Goal: Task Accomplishment & Management: Complete application form

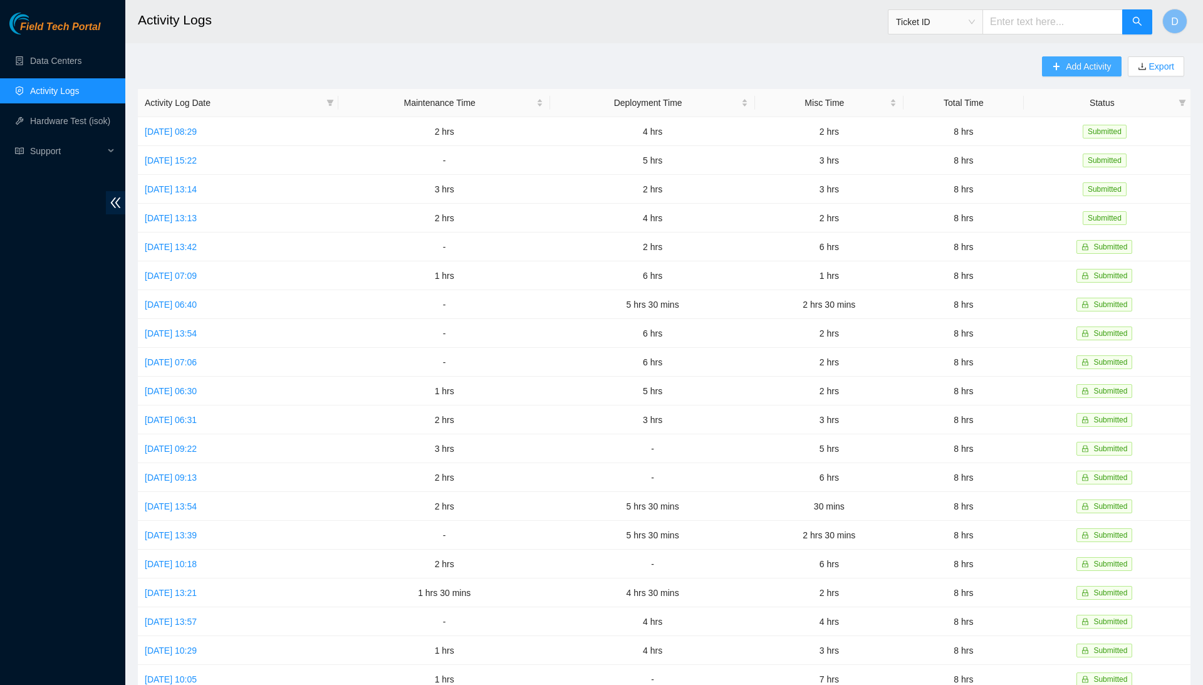
click at [1083, 71] on span "Add Activity" at bounding box center [1088, 67] width 45 height 14
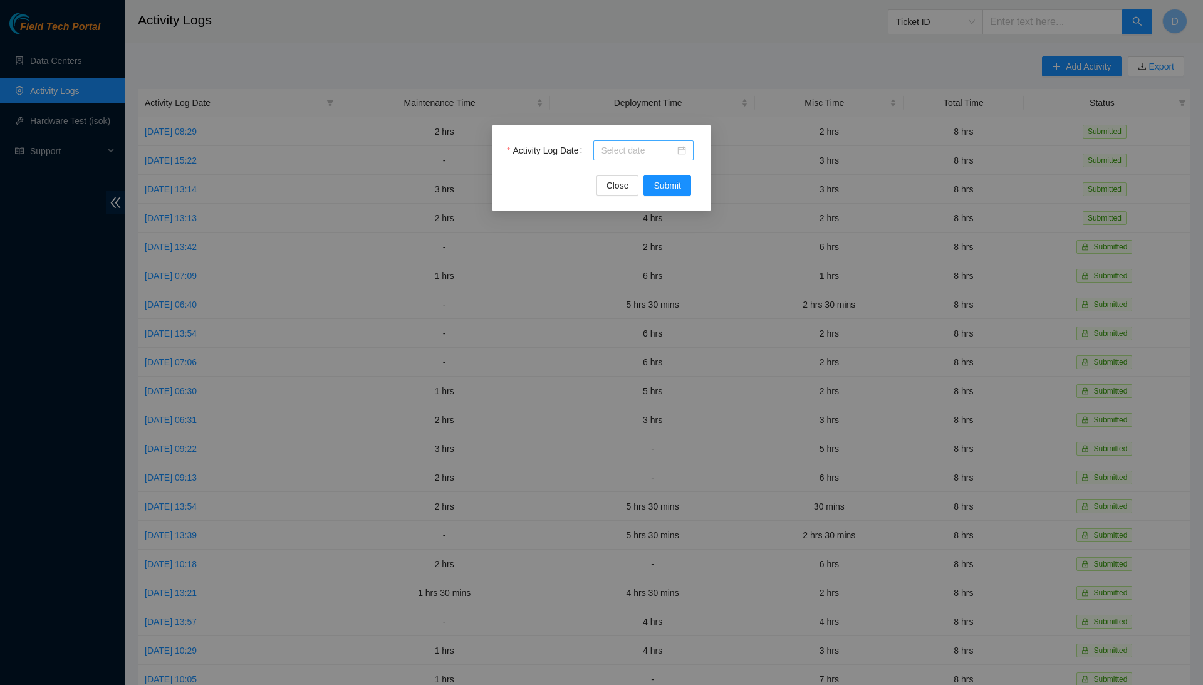
click at [639, 143] on div at bounding box center [643, 150] width 100 height 20
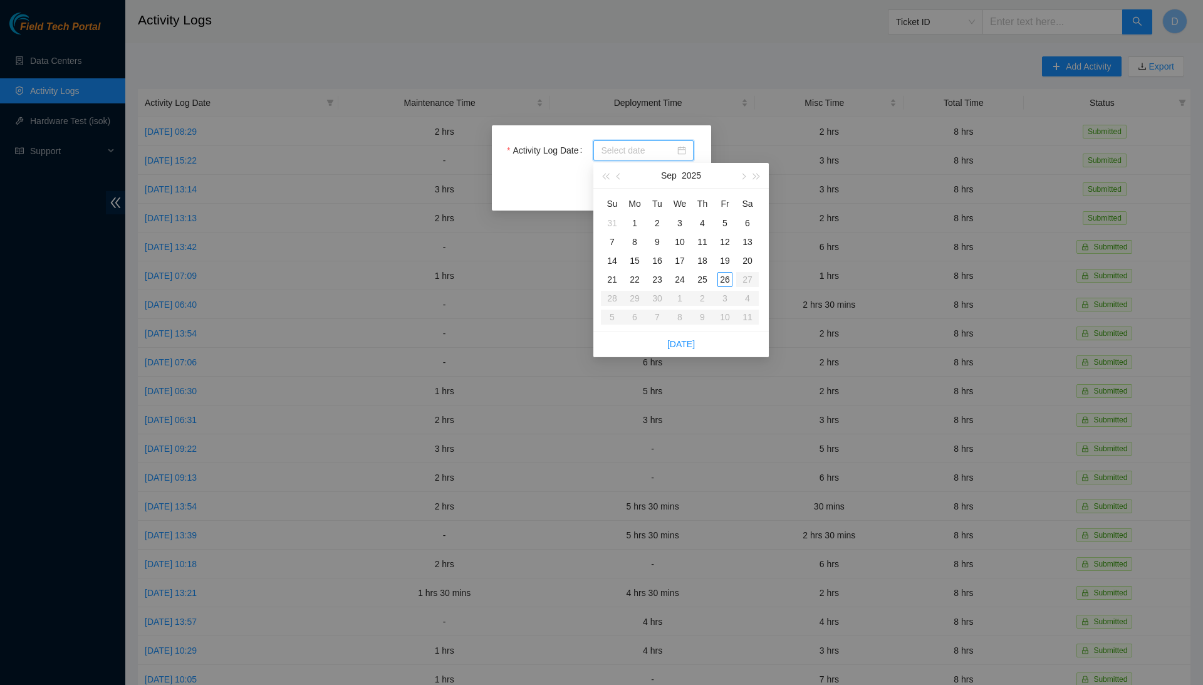
click at [61, 59] on div "Activity Log Date Close Submit" at bounding box center [601, 342] width 1203 height 685
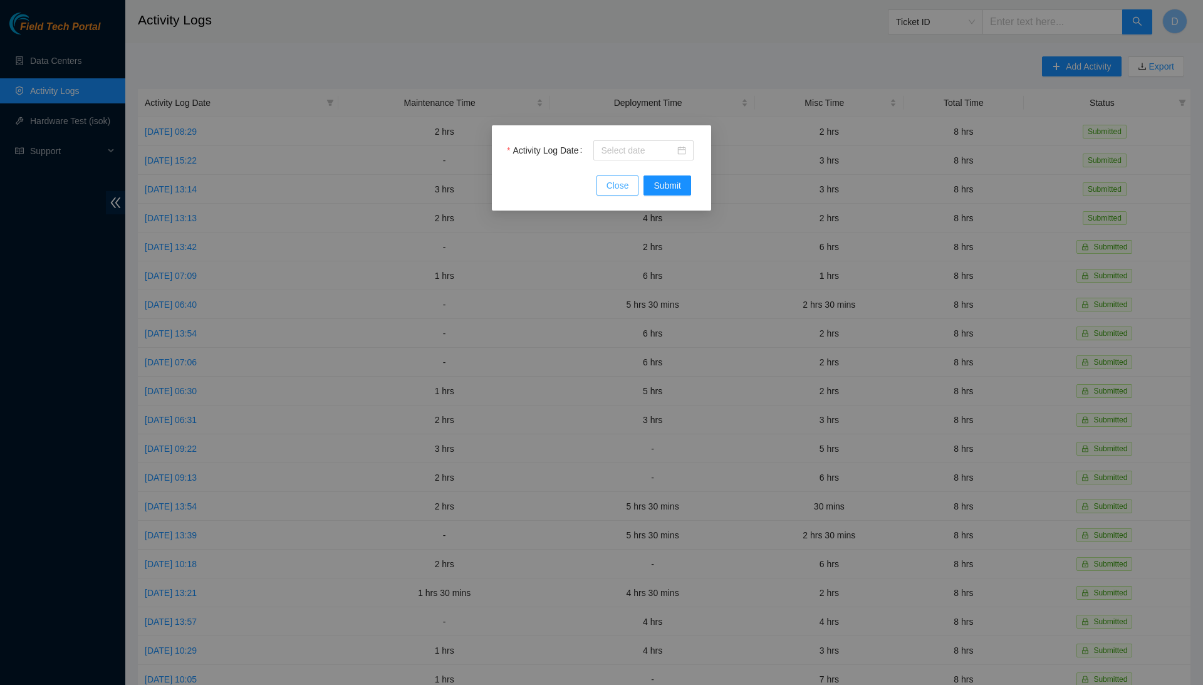
click at [622, 186] on span "Close" at bounding box center [618, 186] width 23 height 14
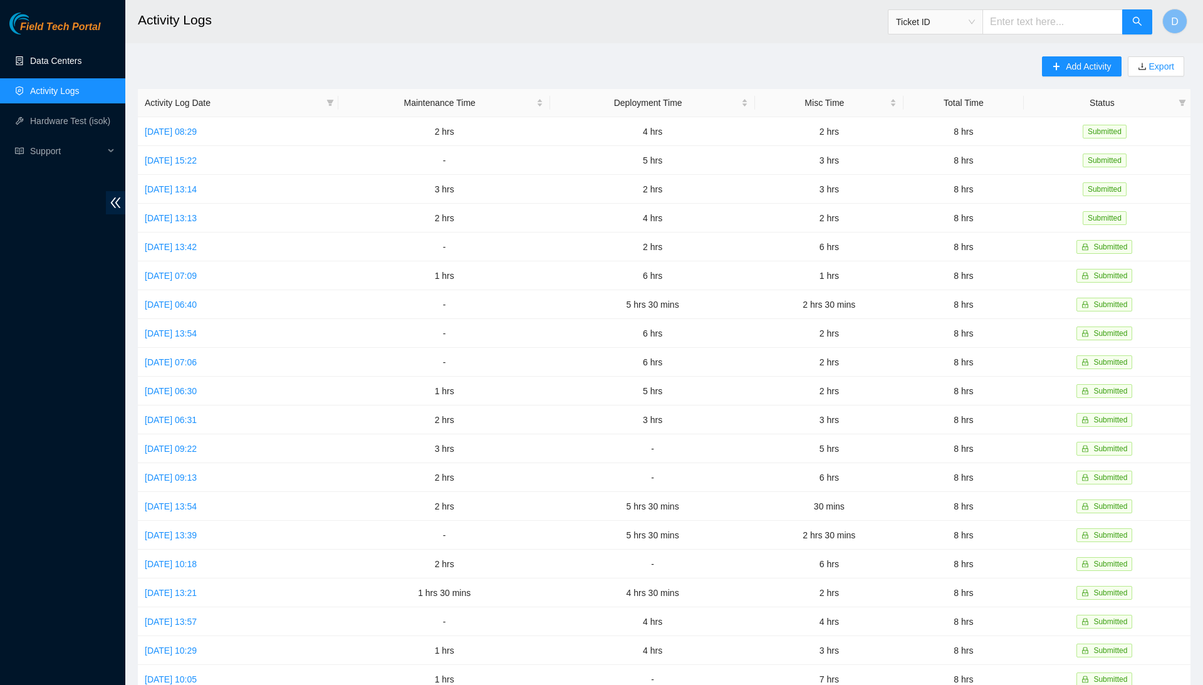
click at [81, 66] on link "Data Centers" at bounding box center [55, 61] width 51 height 10
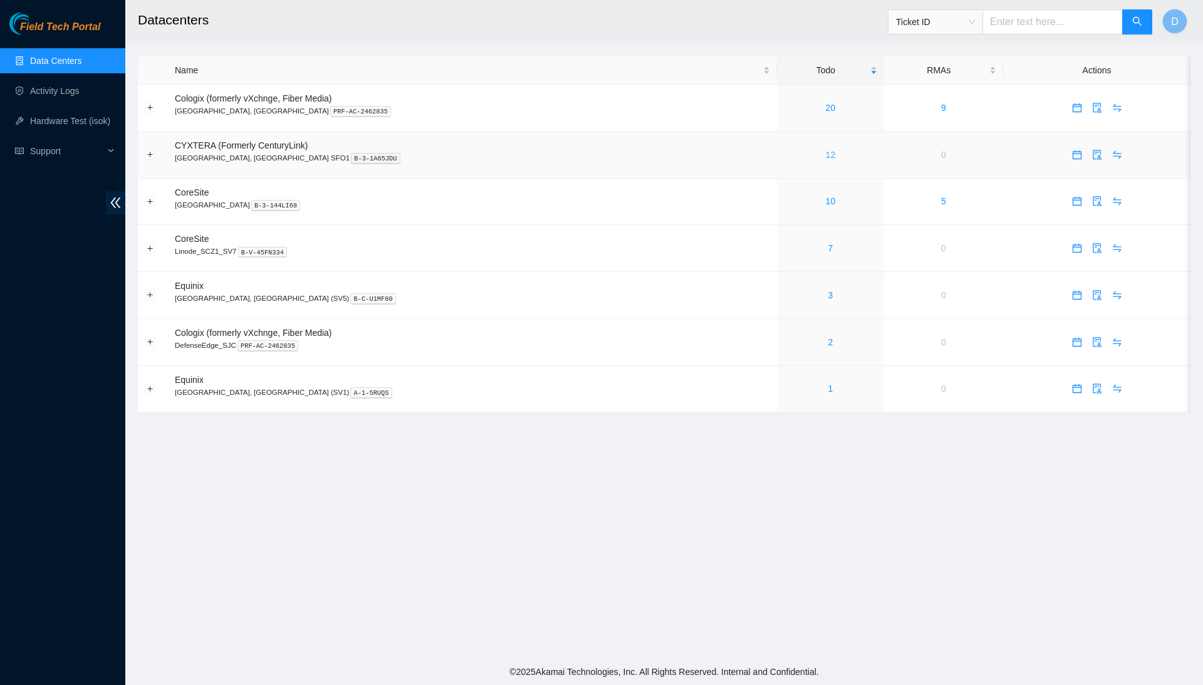
click at [826, 150] on link "12" at bounding box center [831, 155] width 10 height 10
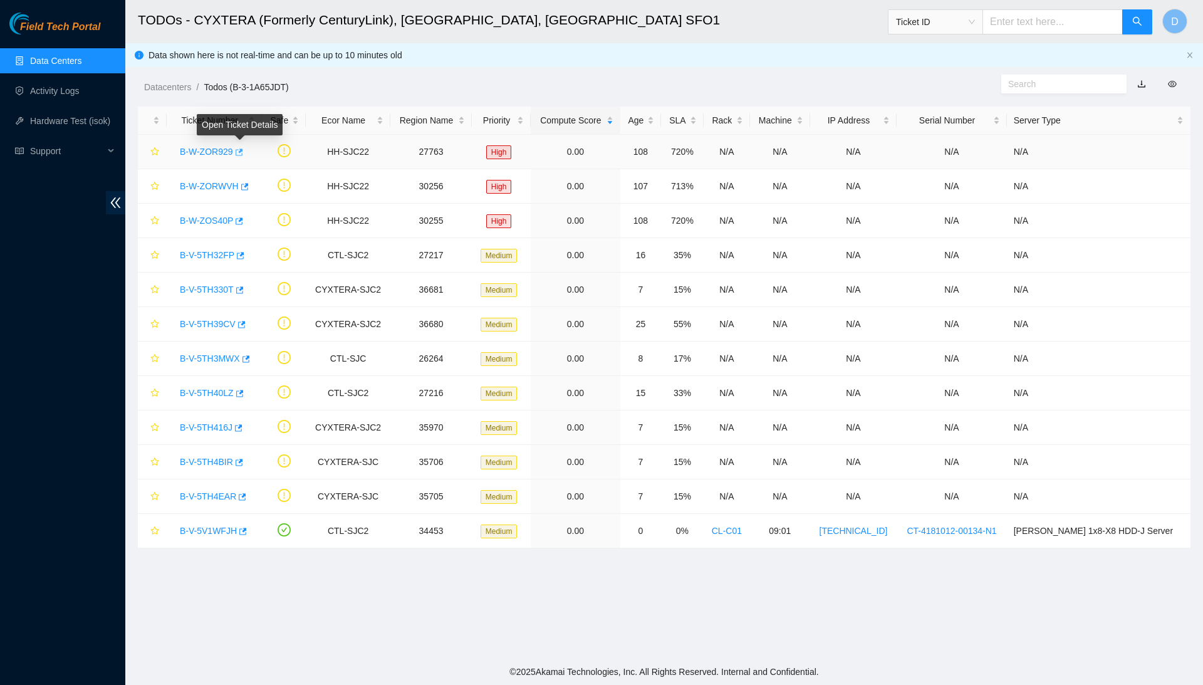
click at [242, 154] on icon "button" at bounding box center [238, 152] width 9 height 9
click at [241, 219] on body "Field Tech Portal Data Centers Activity Logs Hardware Test (isok) Support TODOs…" at bounding box center [601, 342] width 1203 height 685
click at [239, 221] on icon "button" at bounding box center [238, 221] width 9 height 9
click at [247, 186] on icon "button" at bounding box center [243, 186] width 9 height 9
click at [30, 86] on link "Activity Logs" at bounding box center [55, 91] width 50 height 10
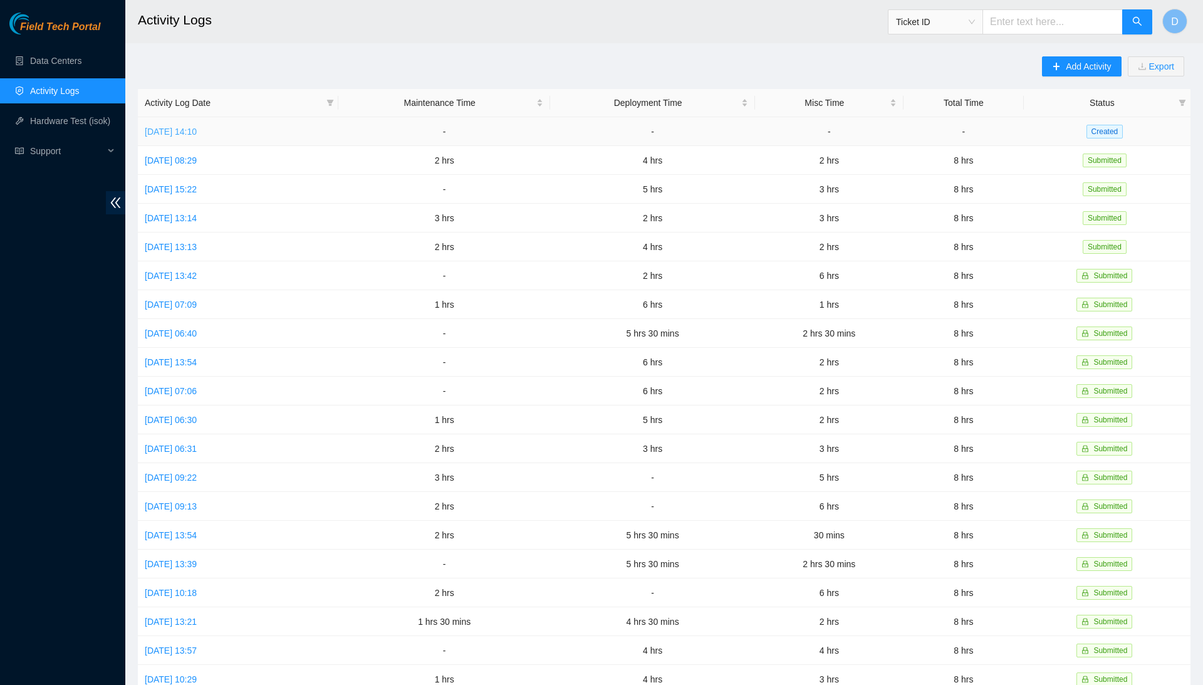
click at [174, 128] on link "Fri, 26 Sep 2025 14:10" at bounding box center [171, 132] width 52 height 10
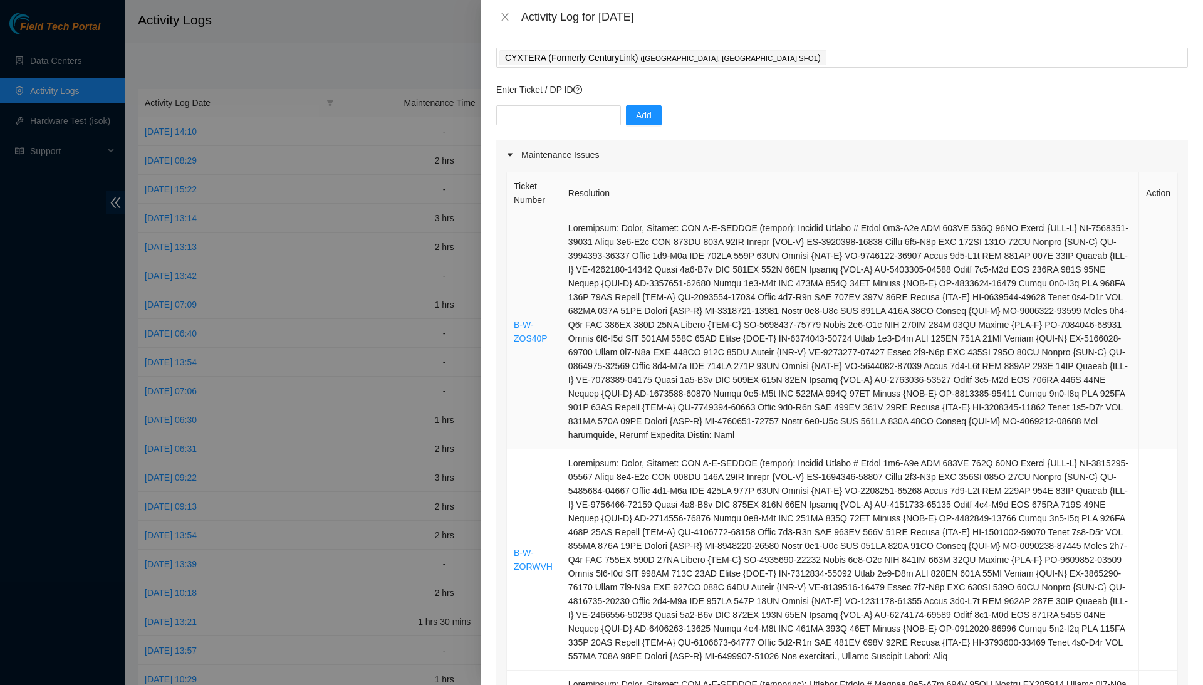
scroll to position [55, 0]
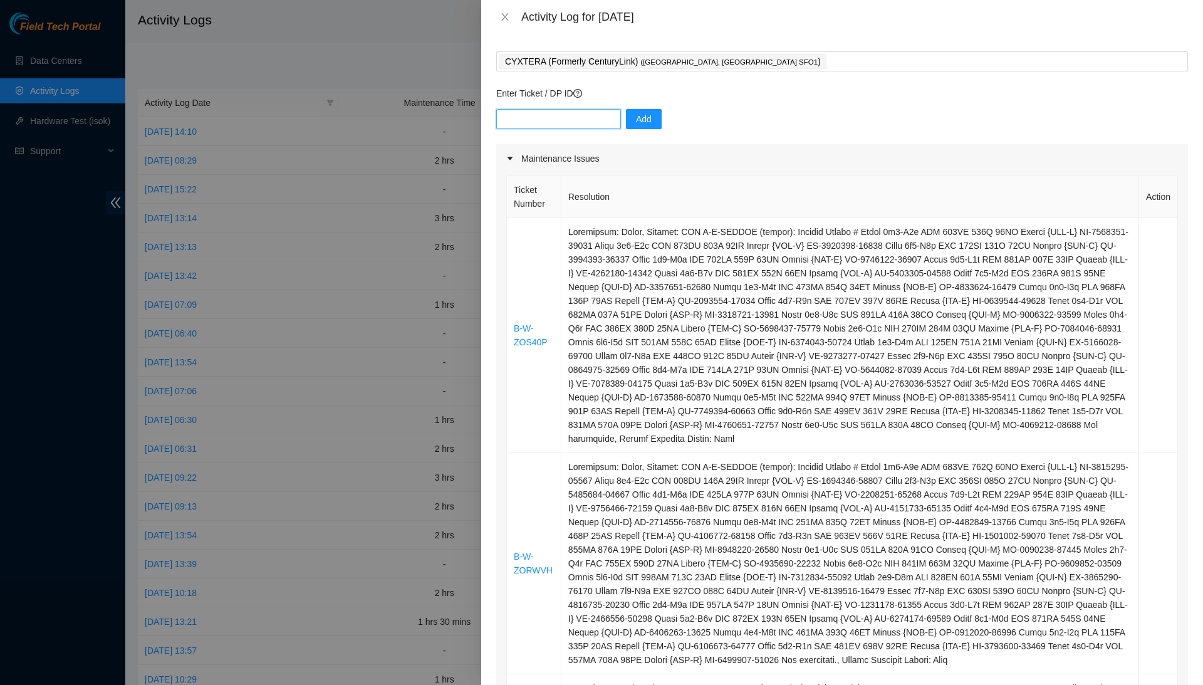
click at [592, 123] on input "text" at bounding box center [558, 119] width 125 height 20
type input "DP80783"
click at [651, 122] on span "Add" at bounding box center [644, 119] width 16 height 14
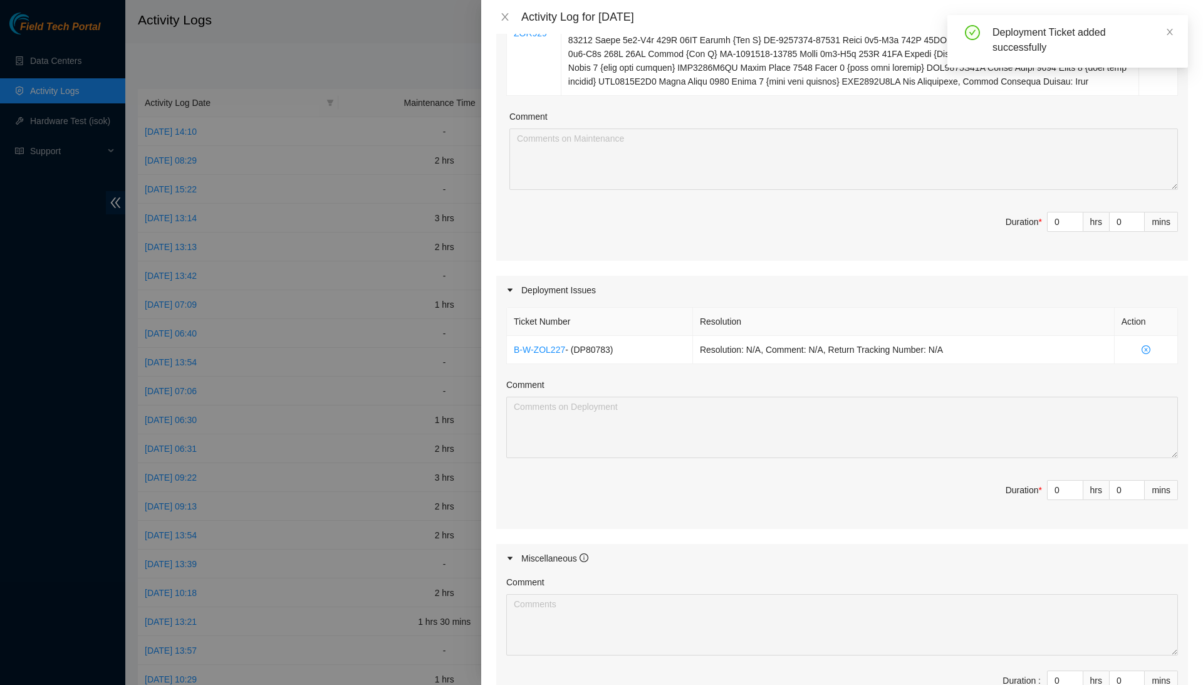
scroll to position [773, 0]
click at [1064, 498] on input "0" at bounding box center [1065, 488] width 35 height 19
type input "5"
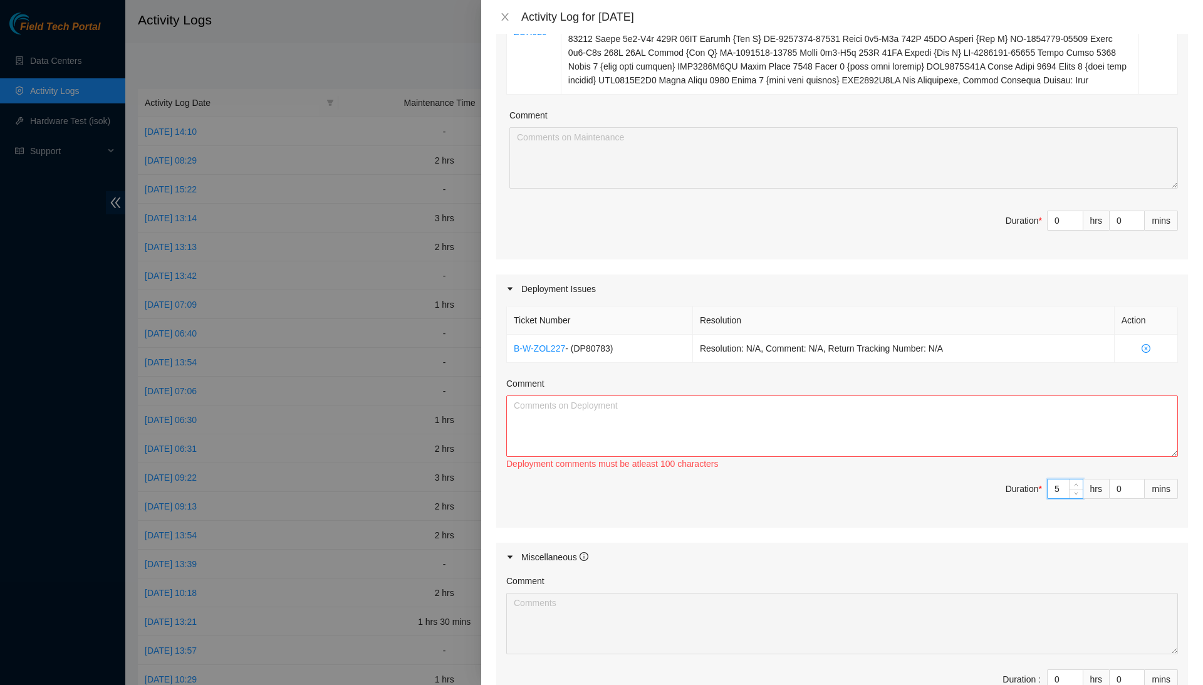
type input "5"
click at [1093, 457] on textarea "Comment" at bounding box center [842, 425] width 672 height 61
click at [1064, 498] on input "5" at bounding box center [1065, 488] width 35 height 19
type input "0"
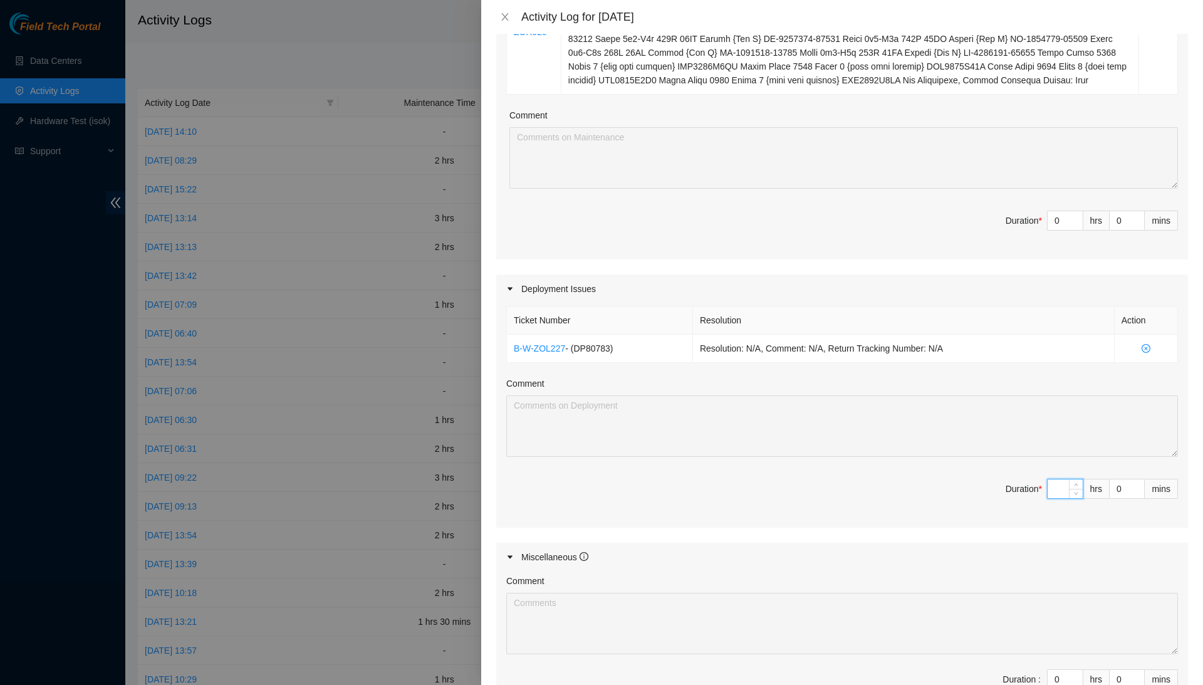
type input "4"
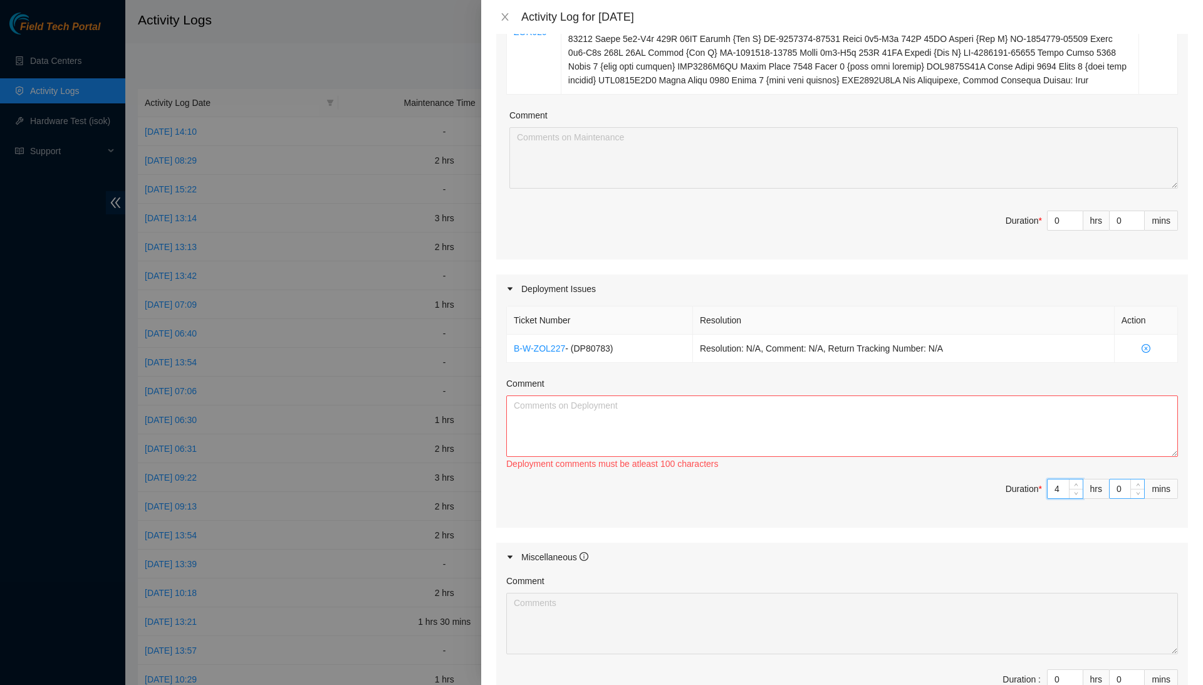
type input "4"
click at [1114, 498] on input "0" at bounding box center [1127, 488] width 34 height 19
type input "30"
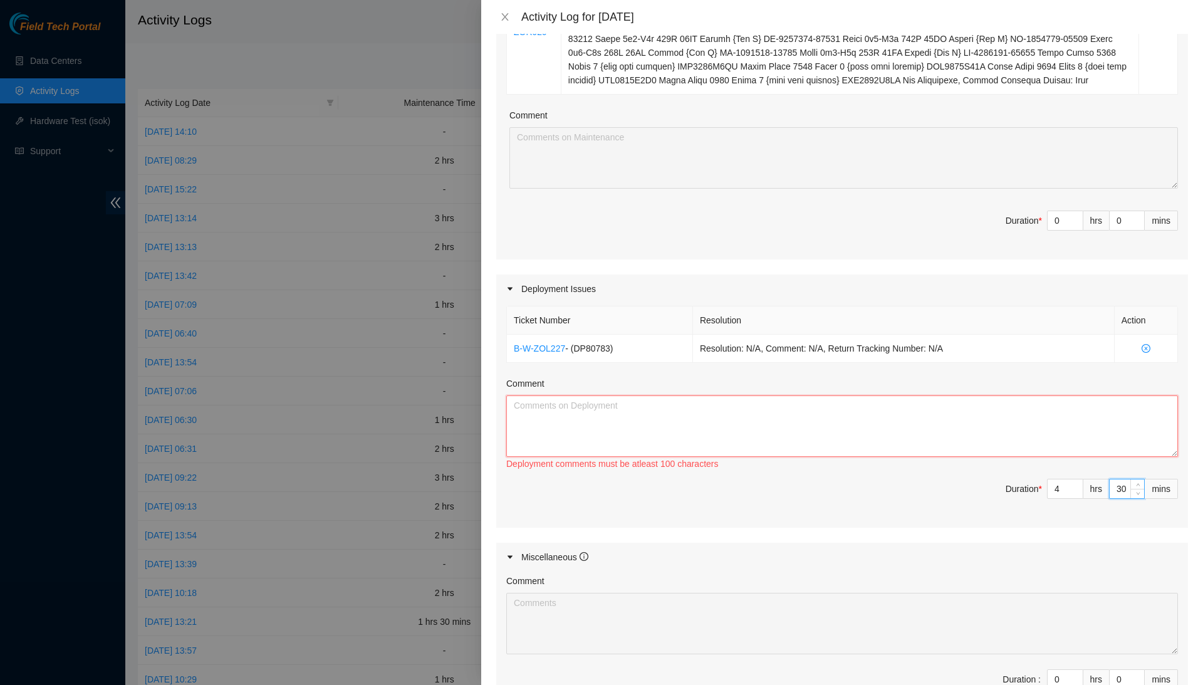
click at [1102, 457] on textarea "Comment" at bounding box center [842, 425] width 672 height 61
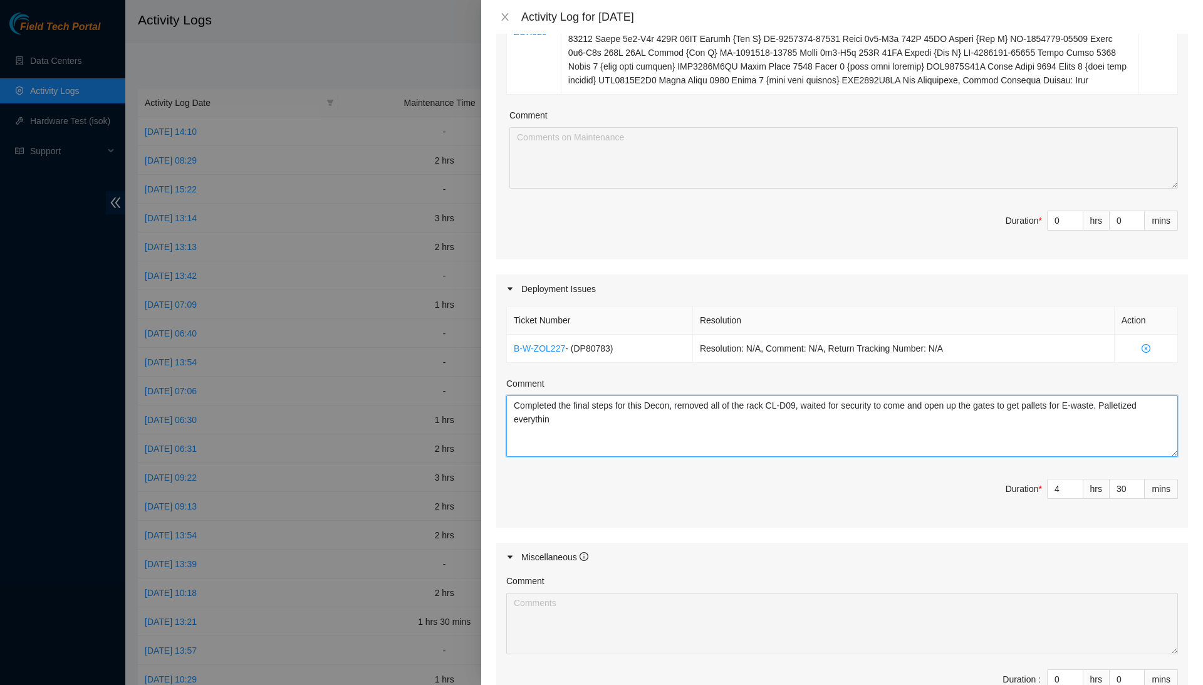
click at [870, 457] on textarea "Completed the final steps for this Decon, removed all of the rack CL-D09, waite…" at bounding box center [842, 425] width 672 height 61
click at [825, 450] on textarea "Completed the final steps for this Decon, removed all of the rack CL-D09, waite…" at bounding box center [842, 425] width 672 height 61
click at [1149, 455] on textarea "Completed the final steps for this Decon, removed all of the rack CL-D09, broug…" at bounding box center [842, 425] width 672 height 61
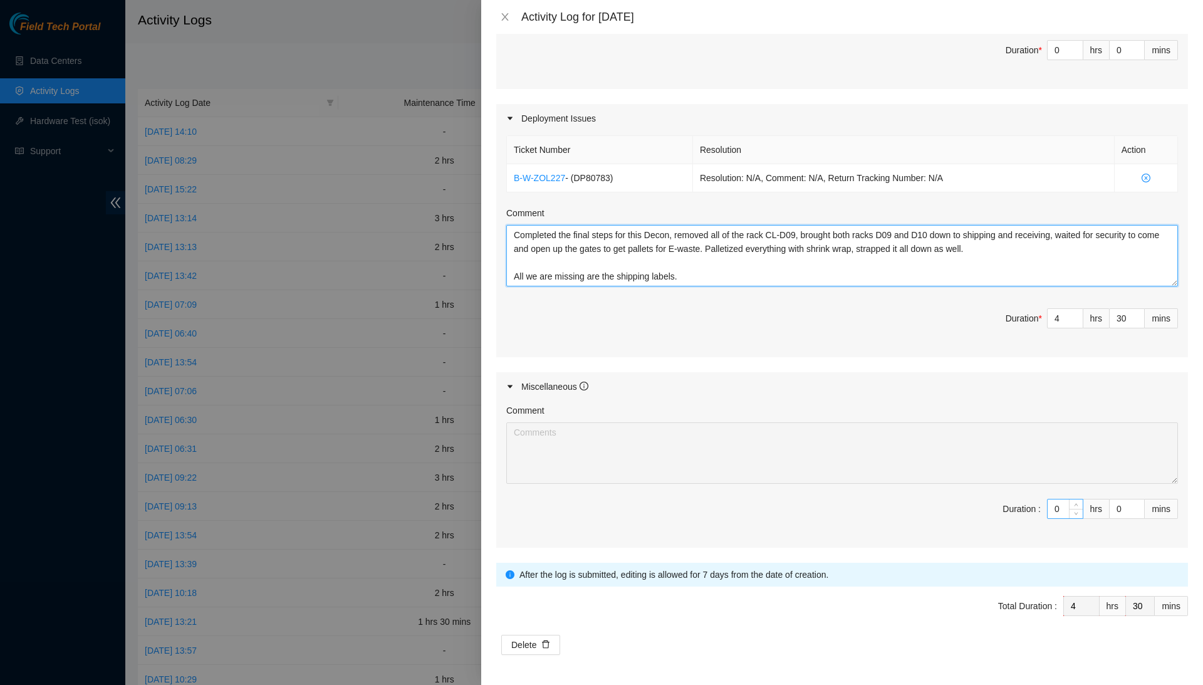
scroll to position [991, 0]
type textarea "Completed the final steps for this Decon, removed all of the rack CL-D09, broug…"
click at [1059, 506] on input "0" at bounding box center [1065, 508] width 35 height 19
type input "1"
type input "5"
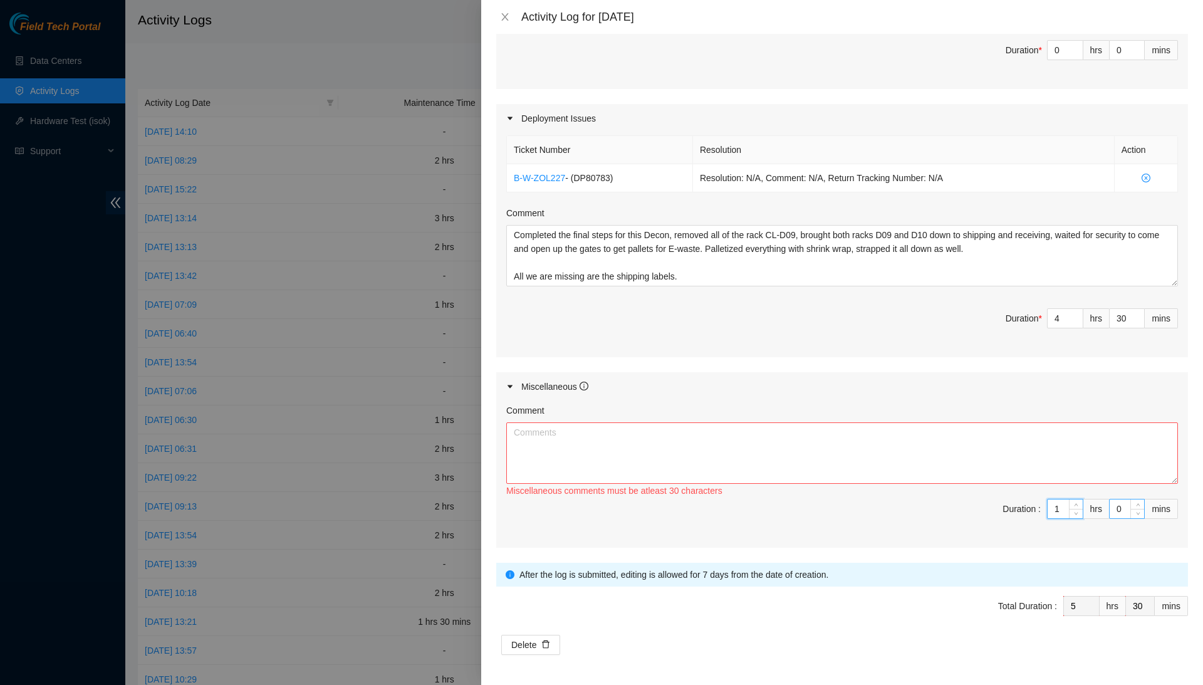
type input "1"
click at [1119, 509] on input "0" at bounding box center [1127, 508] width 34 height 19
type input "30"
type input "6"
type input "0"
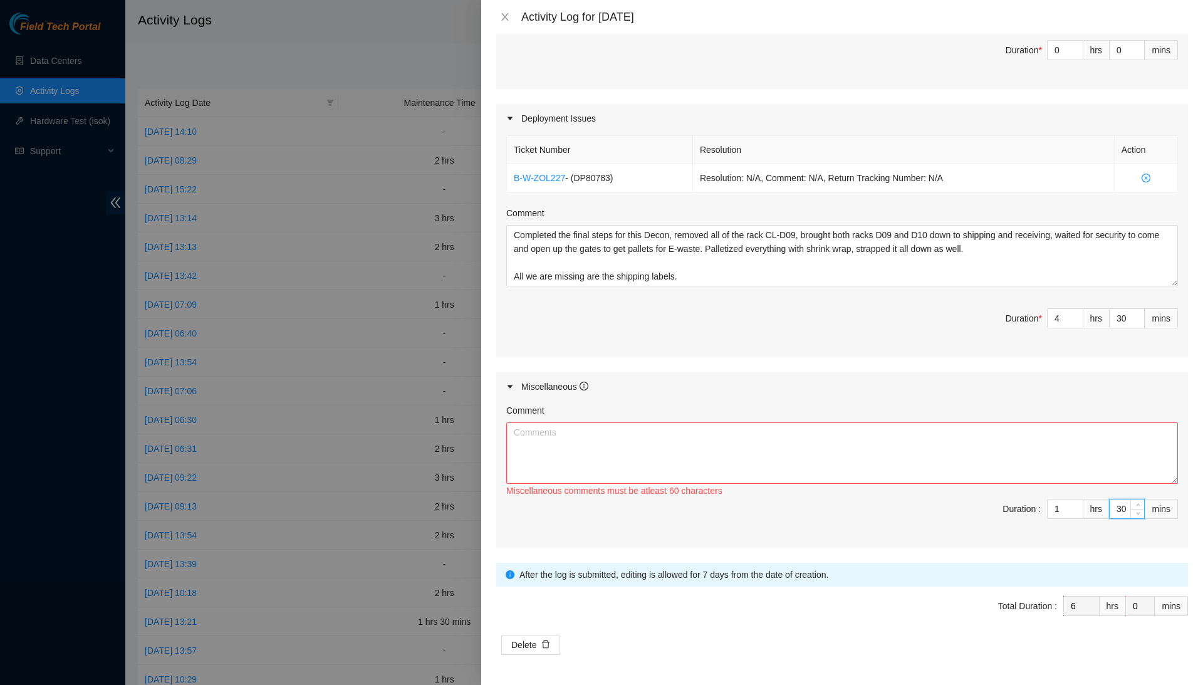
type input "30"
click at [1139, 447] on textarea "Comment" at bounding box center [842, 452] width 672 height 61
type textarea "T"
click at [752, 437] on textarea "Went on my 2 15-minute breaks with a coworker," at bounding box center [842, 452] width 672 height 61
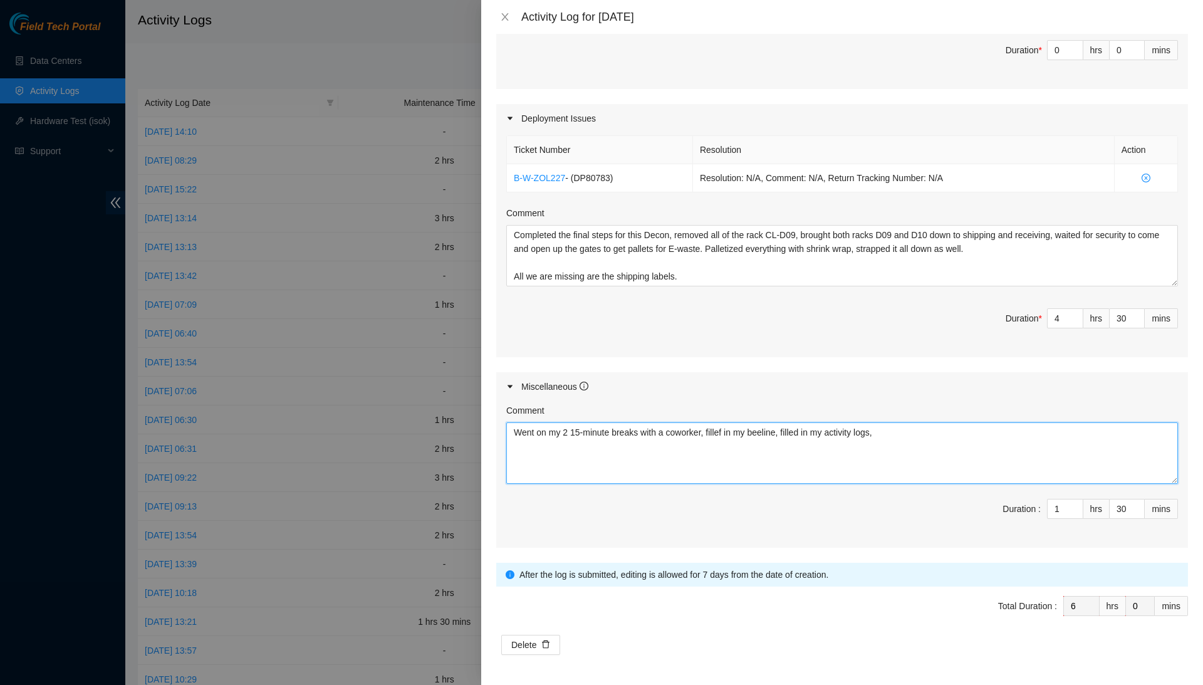
click at [740, 432] on textarea "Went on my 2 15-minute breaks with a coworker, fillef in my beeline, filled in …" at bounding box center [842, 452] width 672 height 61
click at [923, 435] on textarea "Went on my 2 15-minute breaks with a coworker, filled in my beeline, filled in …" at bounding box center [842, 452] width 672 height 61
type textarea "Went on my 2 15-minute breaks with a coworker, filled in my beeline, filled in …"
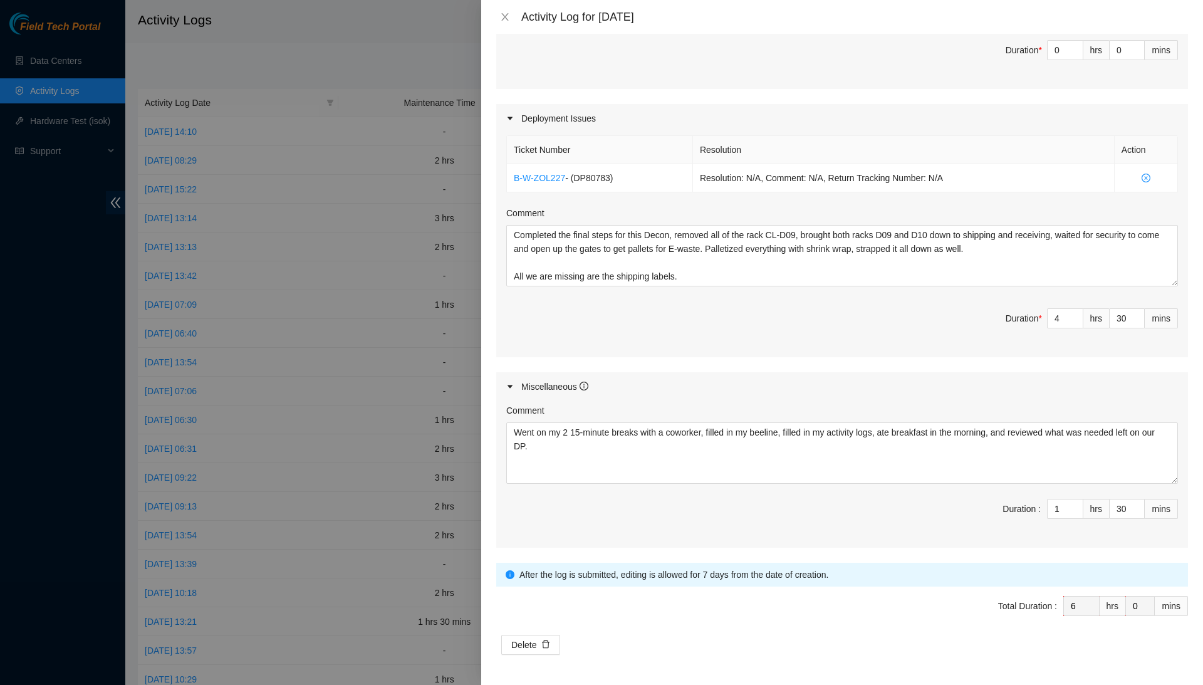
click at [998, 540] on div "Comment Went on my 2 15-minute breaks with a coworker, filled in my beeline, fi…" at bounding box center [842, 474] width 692 height 147
click at [505, 20] on icon "close" at bounding box center [505, 17] width 10 height 10
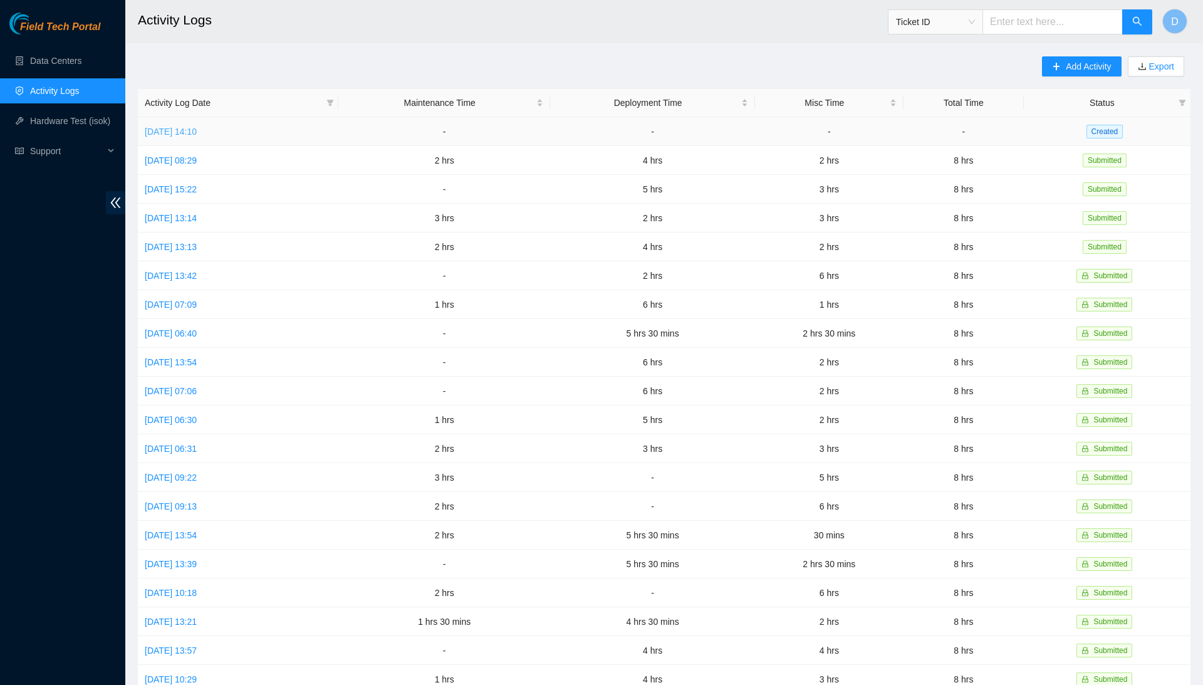
click at [166, 132] on link "Fri, 26 Sep 2025 14:10" at bounding box center [171, 132] width 52 height 10
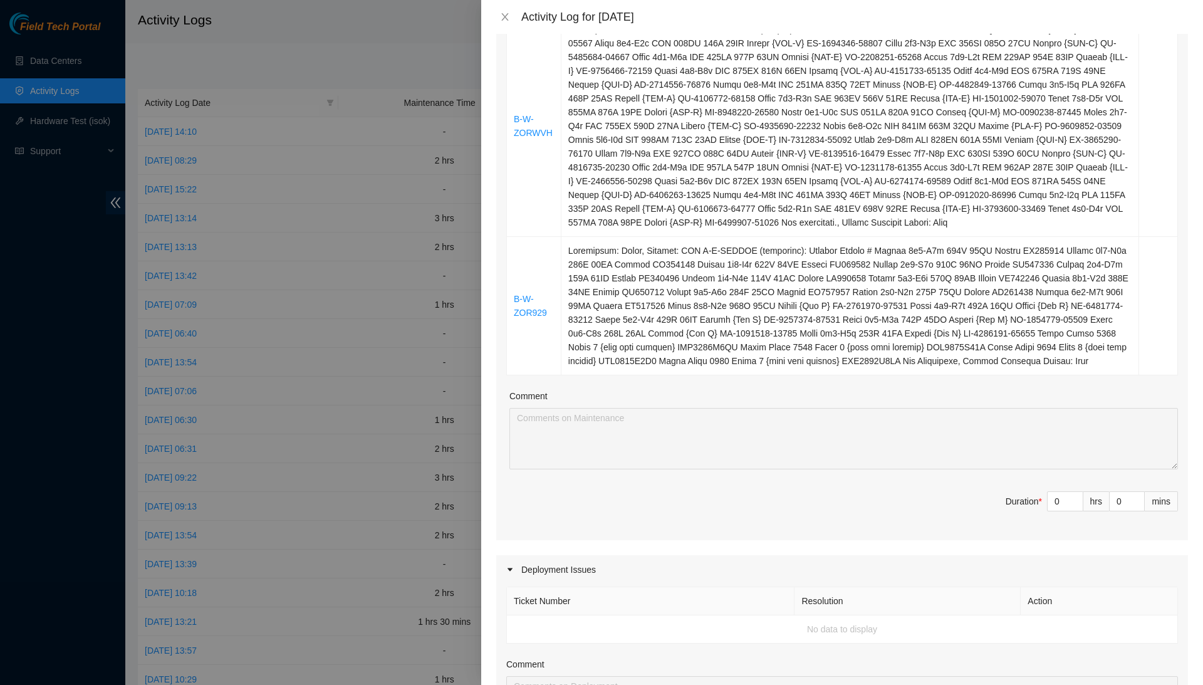
scroll to position [517, 0]
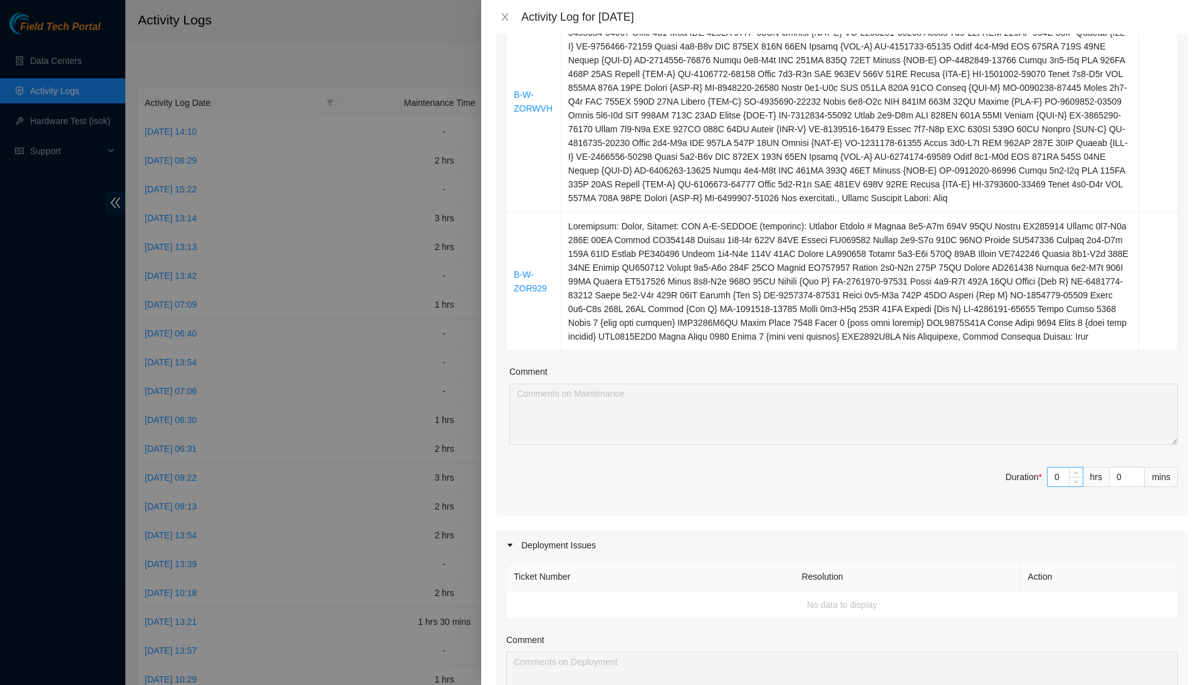
click at [1061, 486] on input "0" at bounding box center [1065, 477] width 35 height 19
type input "10"
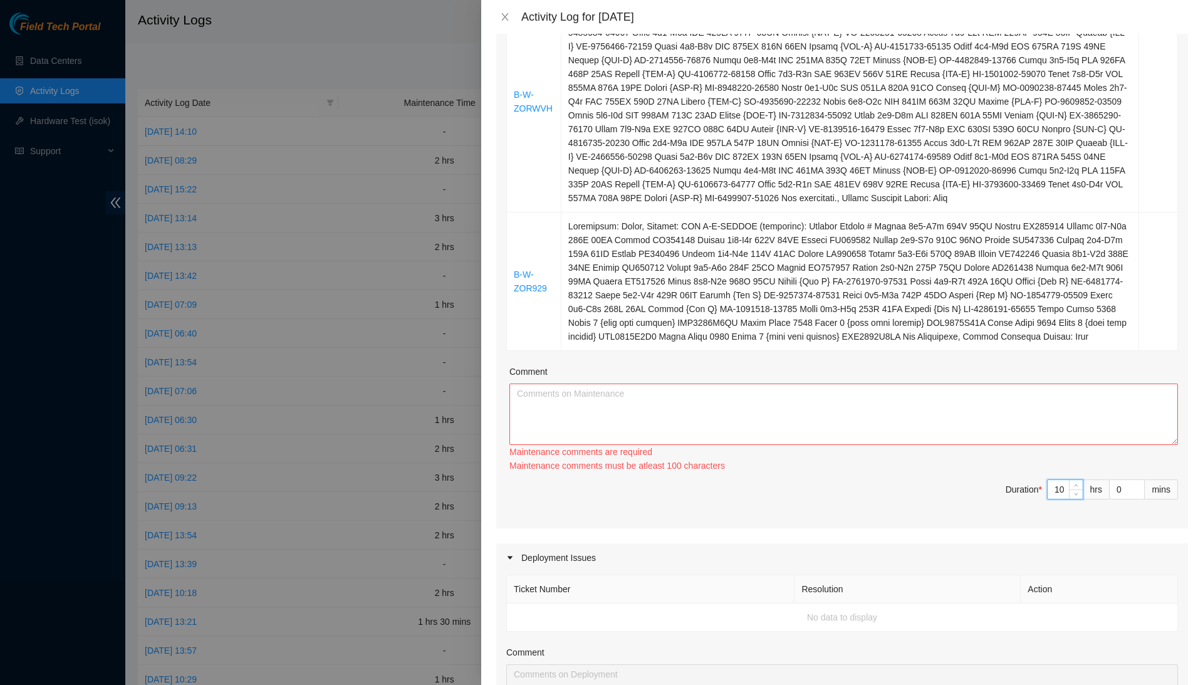
type input "0"
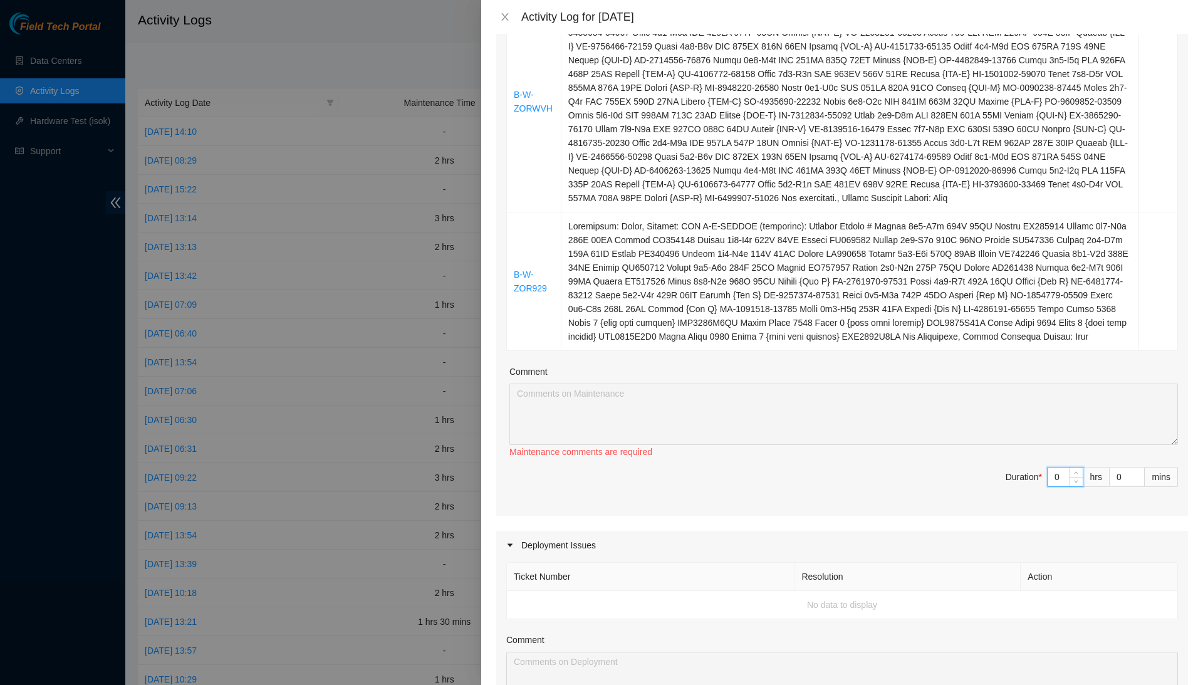
click at [1060, 486] on input "0" at bounding box center [1065, 477] width 35 height 19
type input "3"
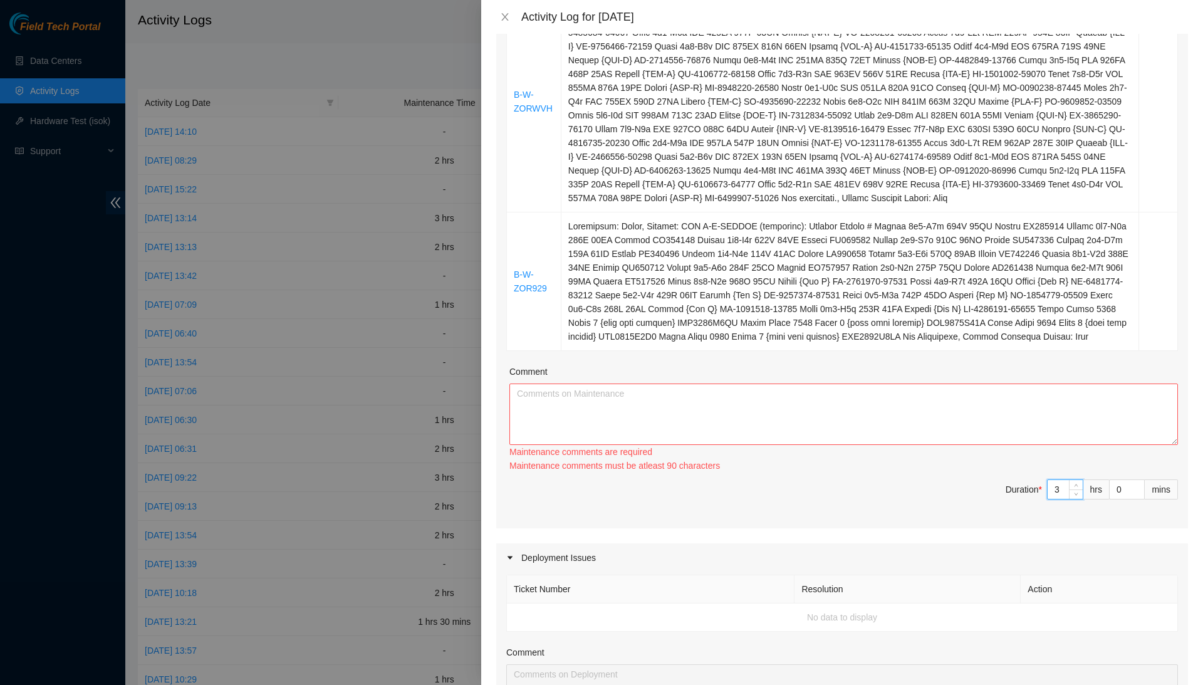
type input "0"
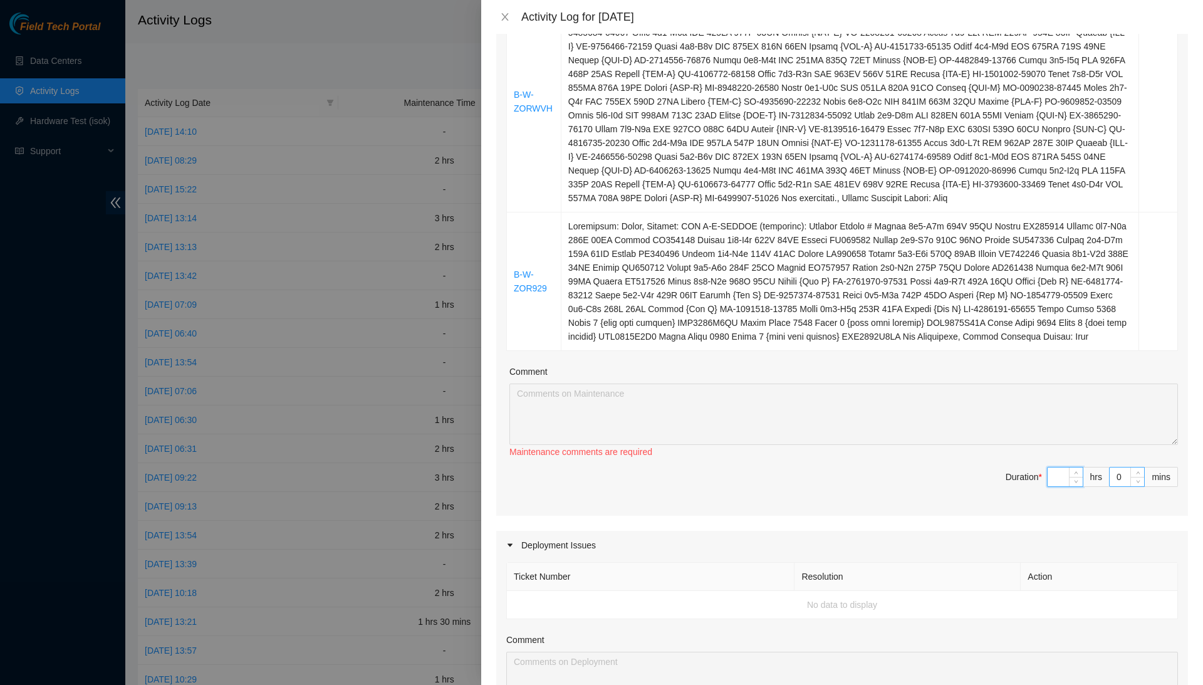
click at [1114, 486] on input "0" at bounding box center [1127, 477] width 34 height 19
type input "30"
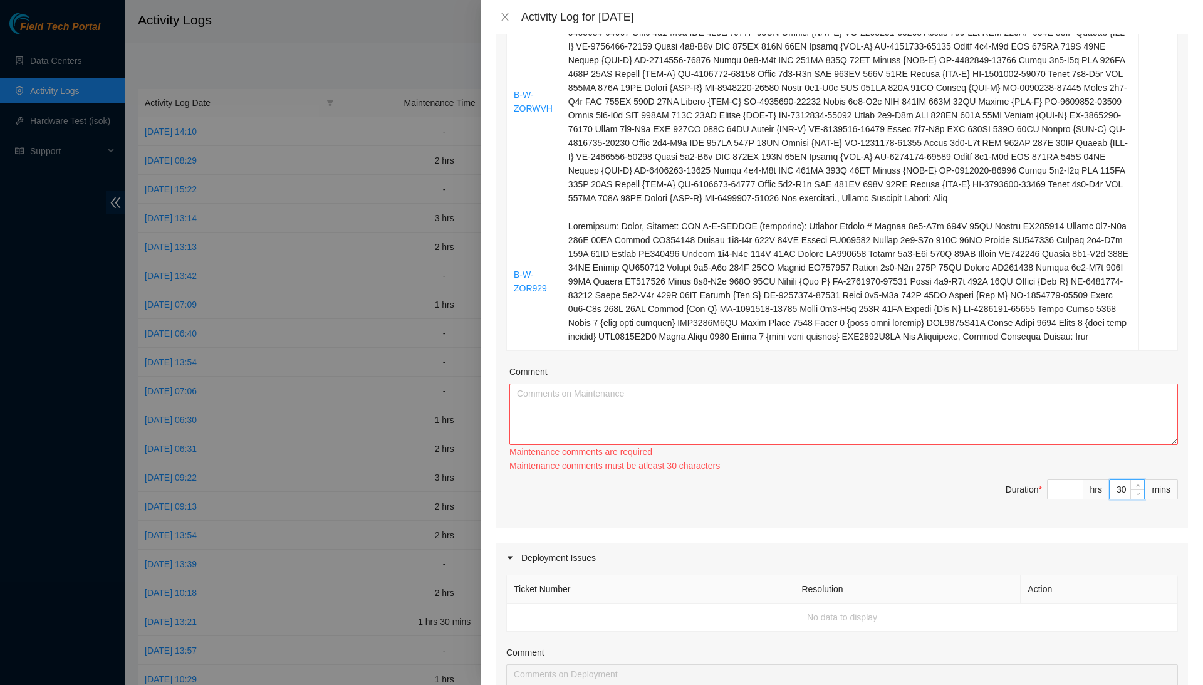
type input "30"
click at [1121, 445] on textarea "Comment" at bounding box center [844, 414] width 669 height 61
type input "1"
click at [1078, 490] on span "up" at bounding box center [1077, 487] width 8 height 8
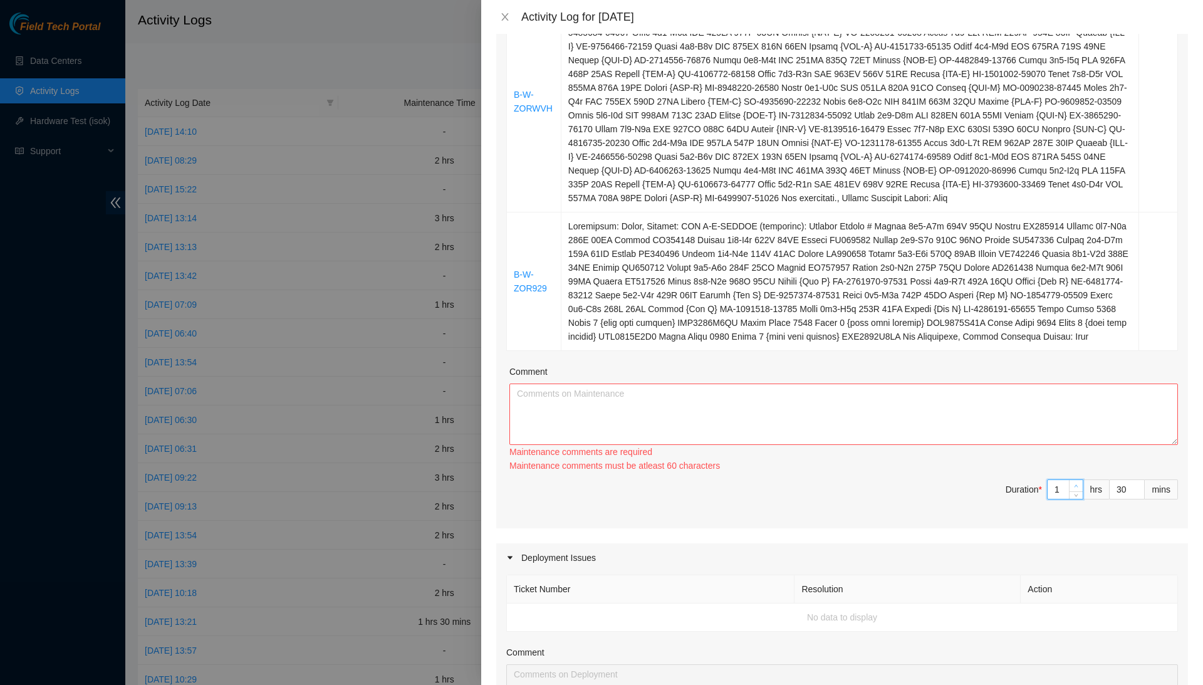
type input "0"
click at [1071, 445] on textarea "Comment" at bounding box center [844, 414] width 669 height 61
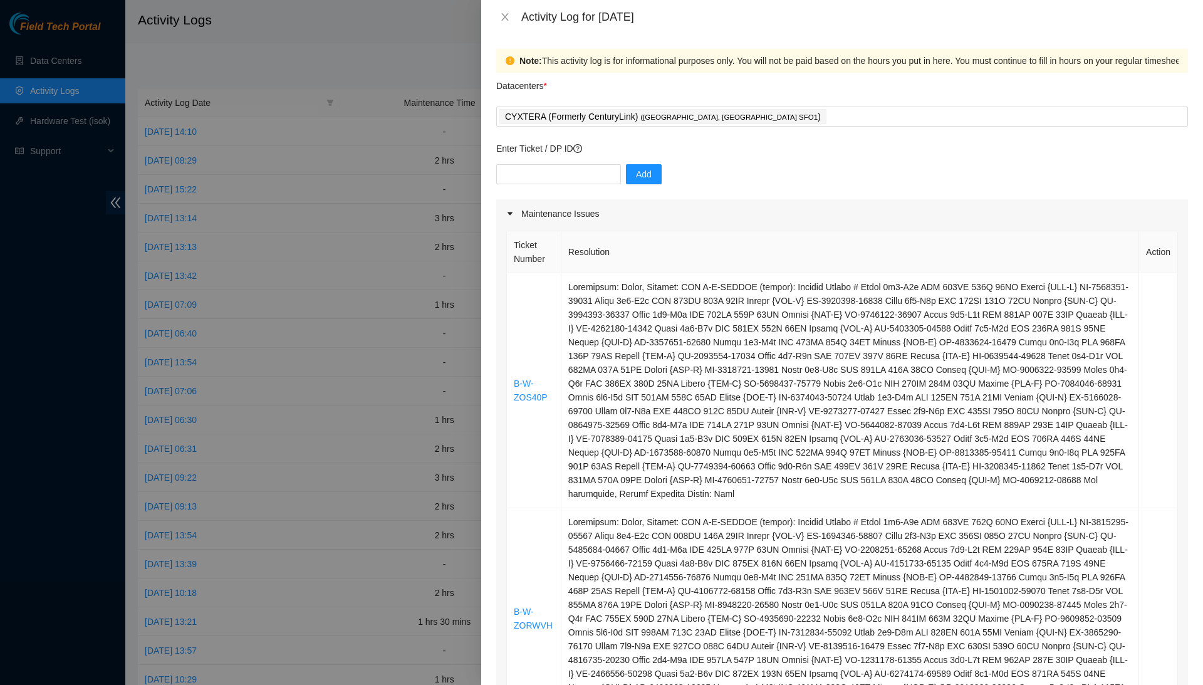
scroll to position [0, 0]
type textarea "This was just turned in because the DP was complete."
click at [597, 169] on input "text" at bounding box center [558, 174] width 125 height 20
type input "DP80783"
click at [649, 167] on span "Add" at bounding box center [644, 174] width 16 height 14
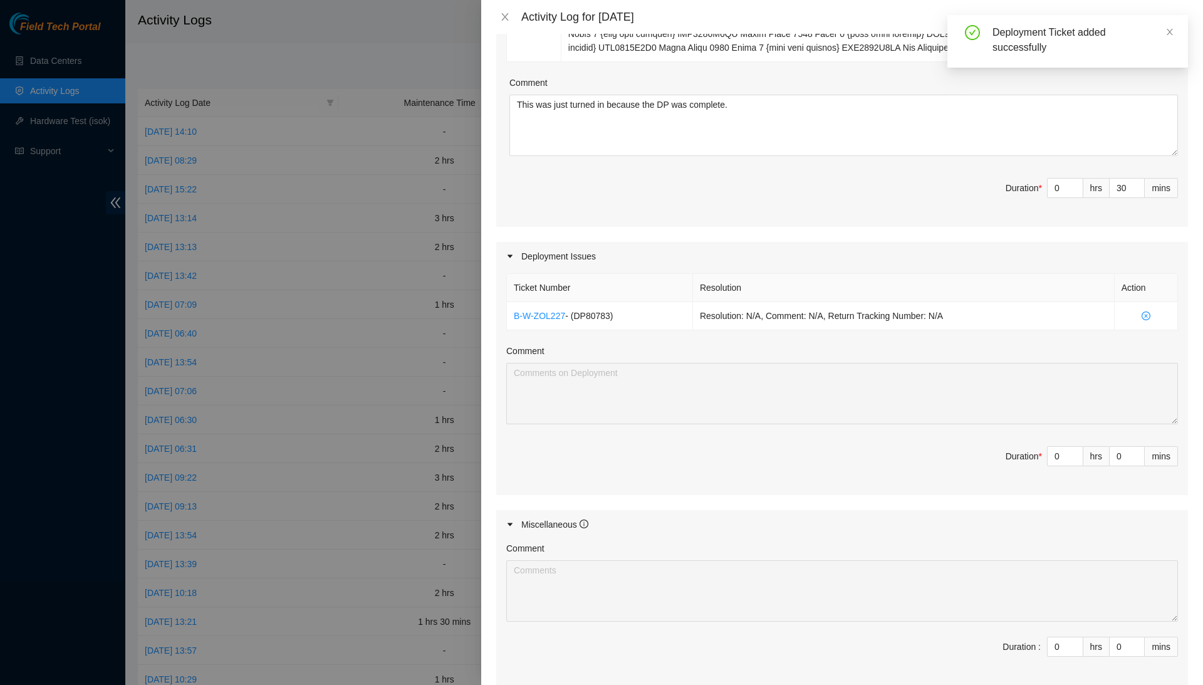
scroll to position [940, 0]
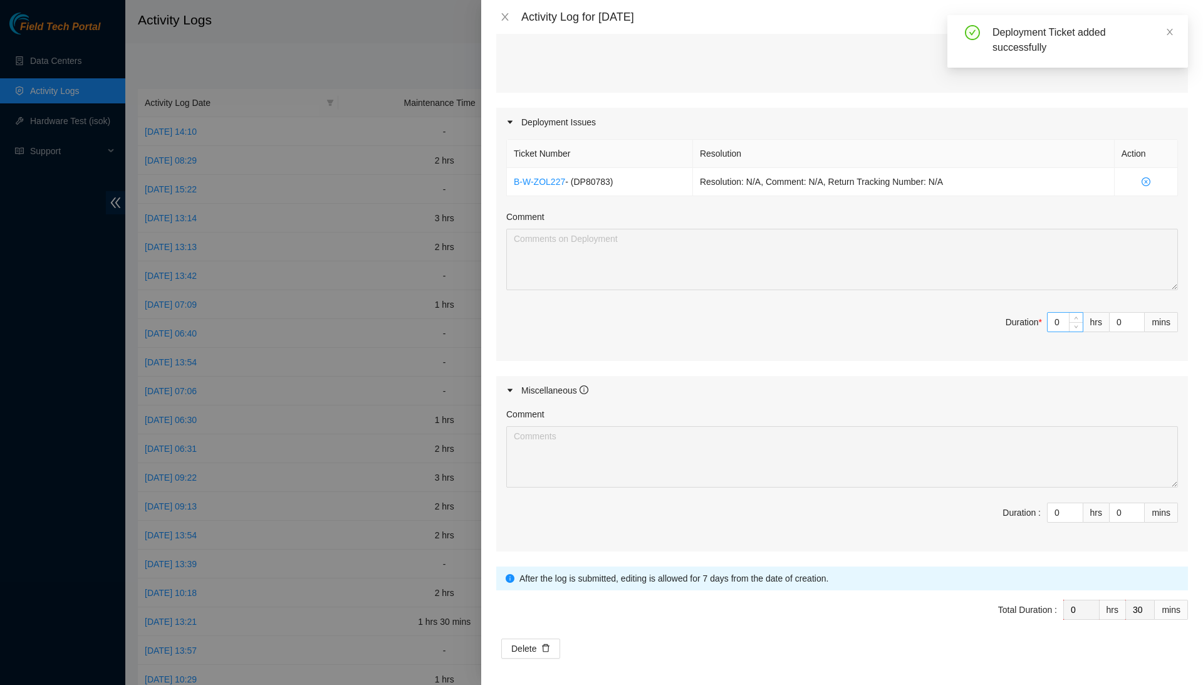
click at [1064, 332] on input "0" at bounding box center [1065, 322] width 35 height 19
type input "4"
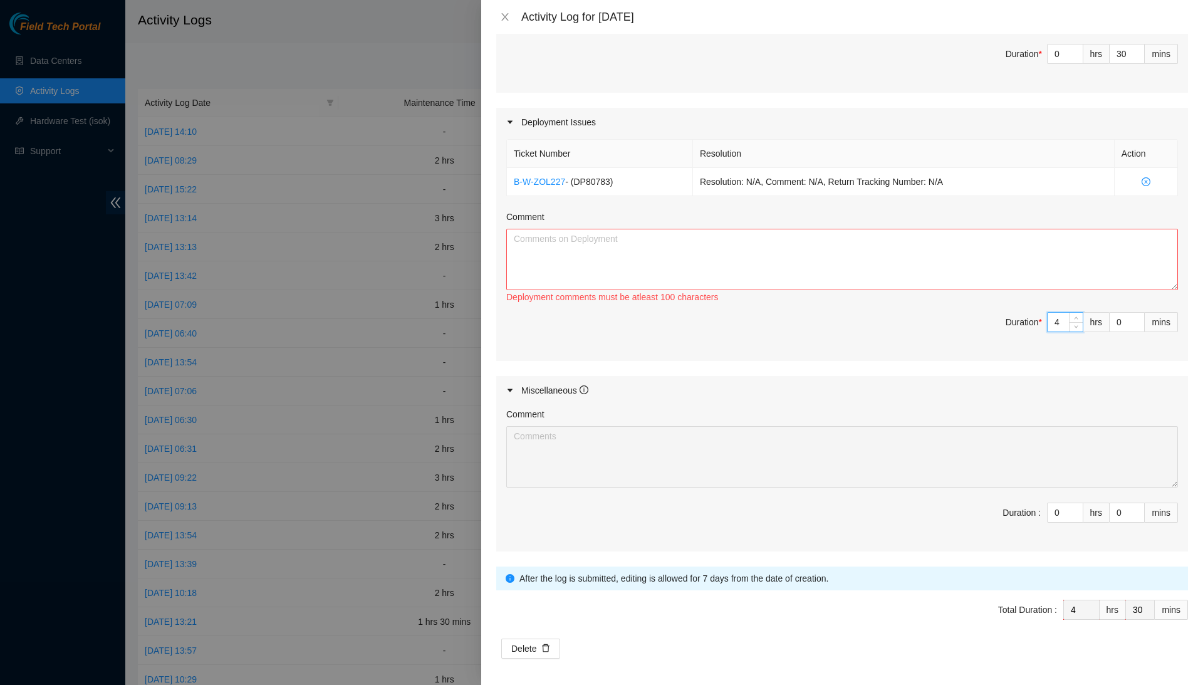
type input "0"
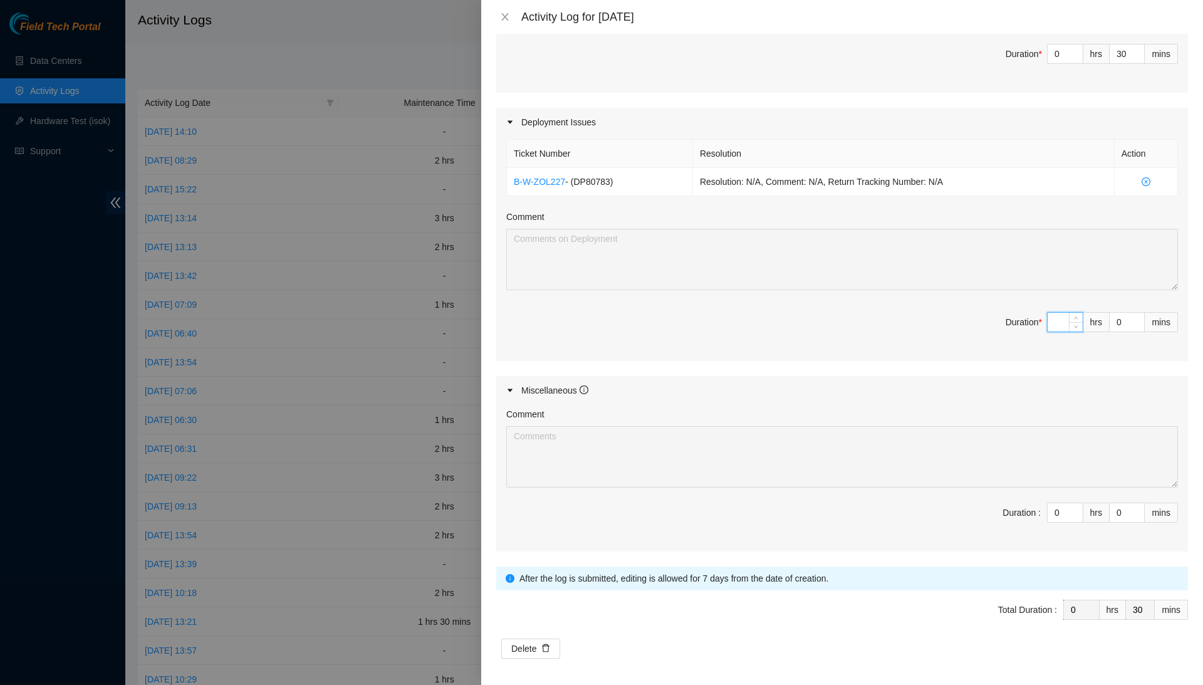
type input "5"
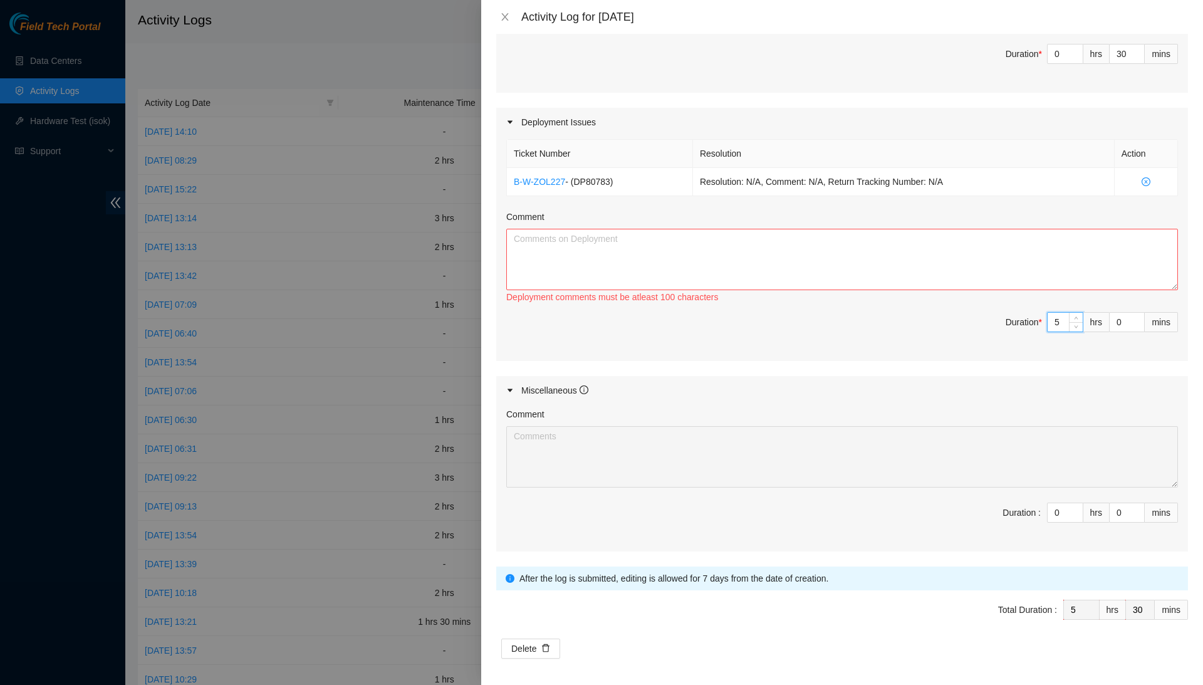
type input "0"
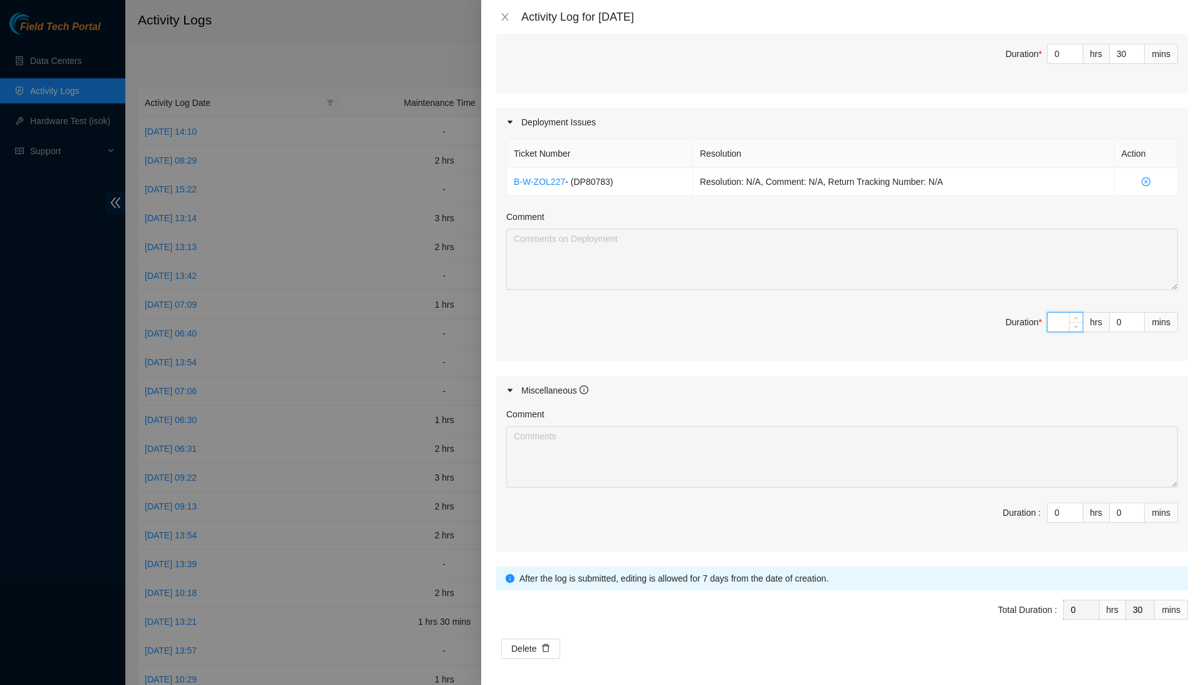
type input "4"
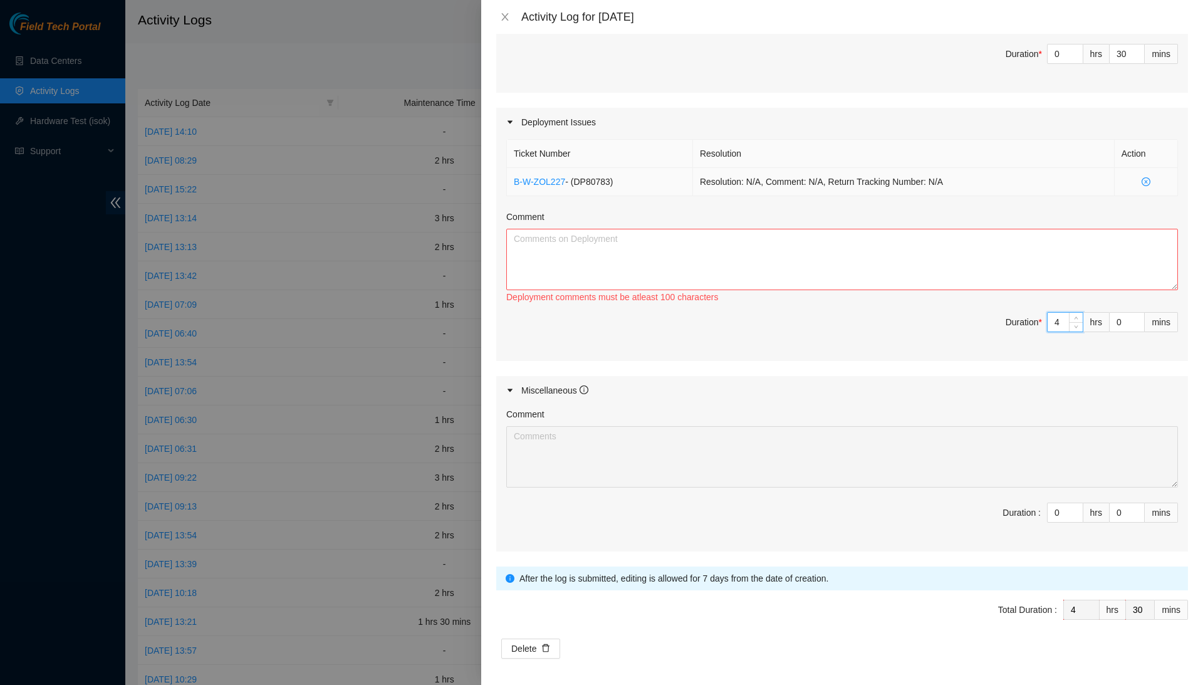
type input "4"
click at [1089, 196] on td "Resolution: N/A, Comment: N/A, Return Tracking Number: N/A" at bounding box center [904, 182] width 422 height 28
click at [1063, 290] on textarea "Comment" at bounding box center [842, 259] width 672 height 61
type textarea "-"
click at [727, 290] on textarea "Finished staging what was left of our DP (Rack CL D09)" at bounding box center [842, 259] width 672 height 61
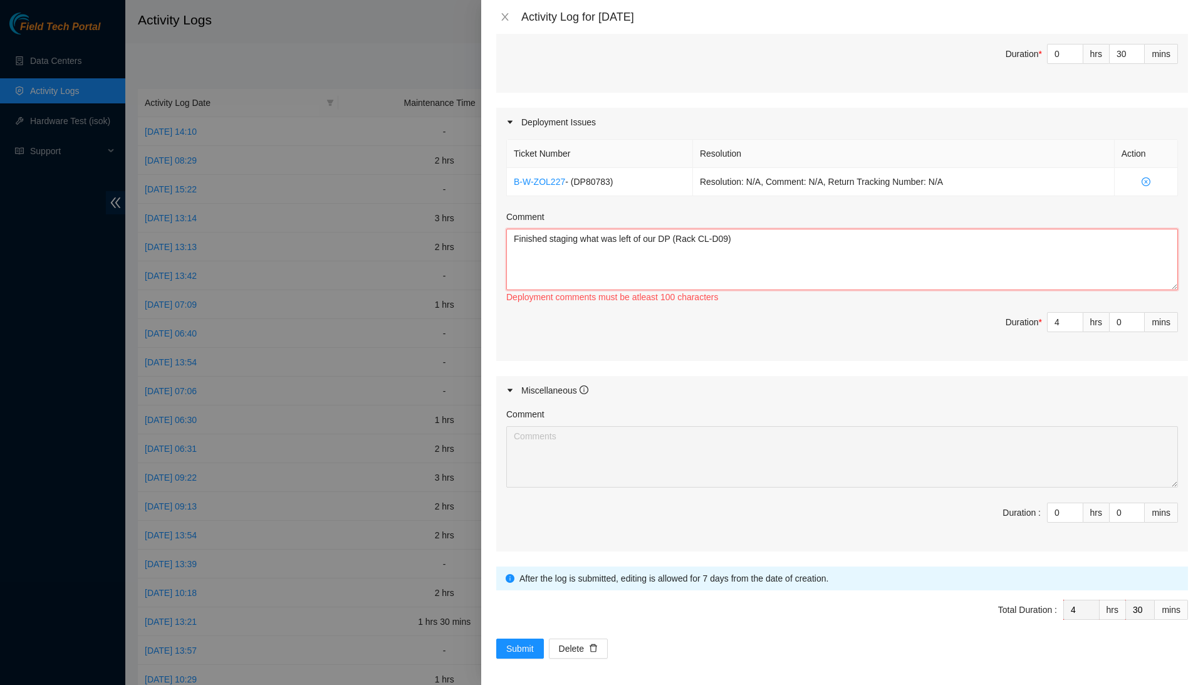
click at [750, 289] on textarea "Finished staging what was left of our DP (Rack CL-D09)" at bounding box center [842, 259] width 672 height 61
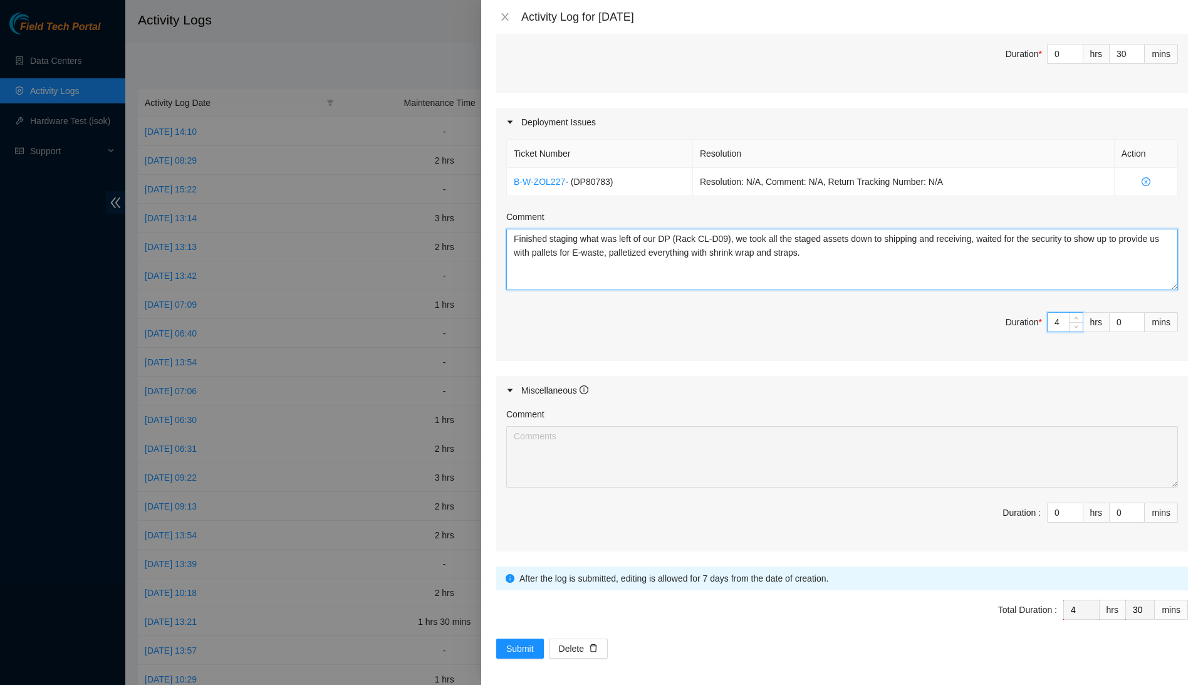
click at [888, 290] on textarea "Finished staging what was left of our DP (Rack CL-D09), we took all the staged …" at bounding box center [842, 259] width 672 height 61
click at [984, 290] on textarea "Finished staging what was left of our DP (Rack CL-D09). We took all the staged …" at bounding box center [842, 259] width 672 height 61
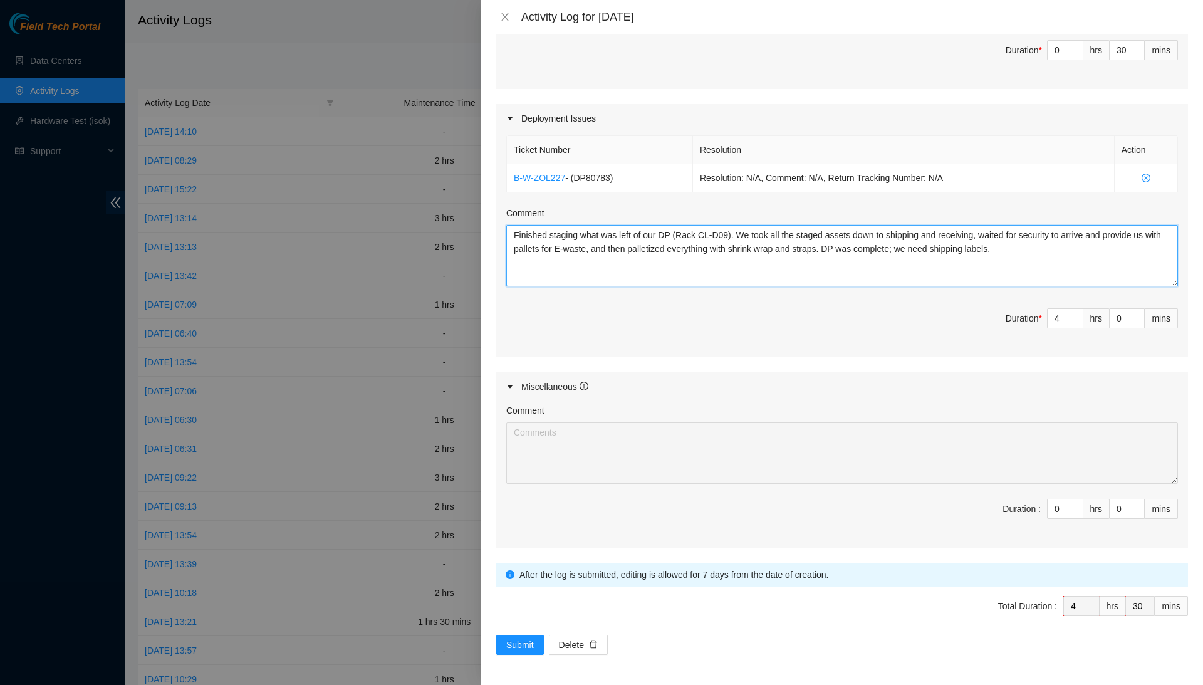
scroll to position [991, 0]
click at [1069, 511] on span "Decrease Value" at bounding box center [1076, 512] width 14 height 11
type textarea "Finished staging what was left of our DP (Rack CL-D09). We took all the staged …"
click at [1066, 510] on input "0" at bounding box center [1065, 508] width 35 height 19
type input "1"
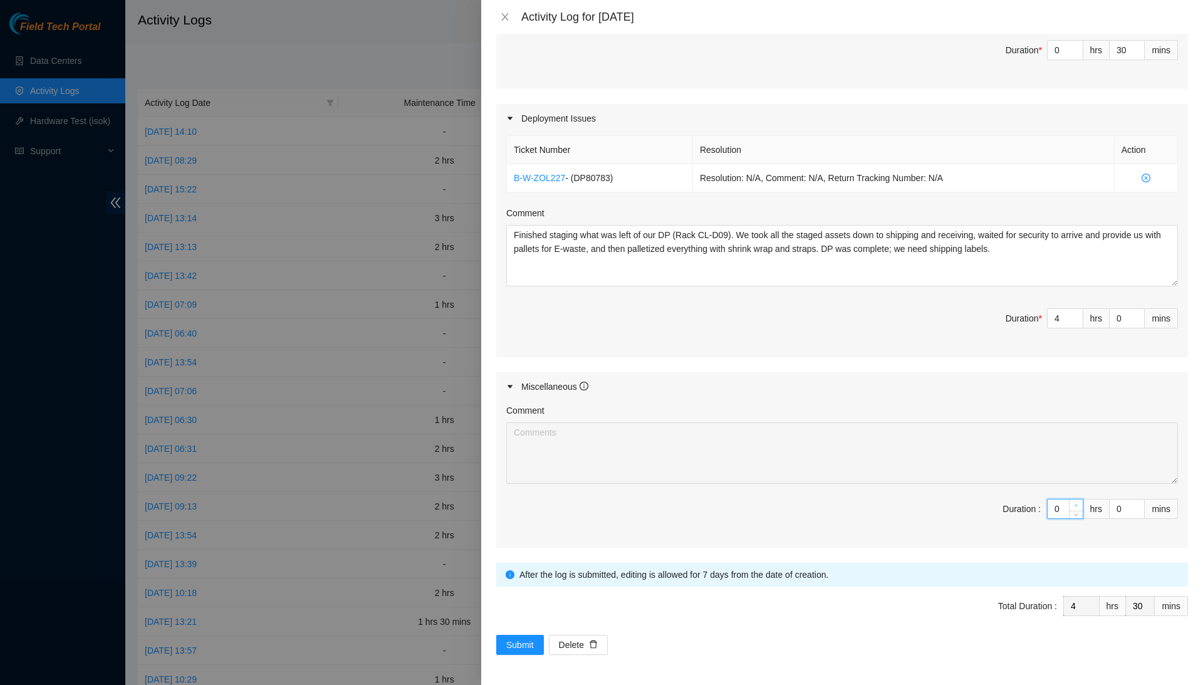
type input "5"
click at [1074, 504] on icon "up" at bounding box center [1076, 505] width 4 height 4
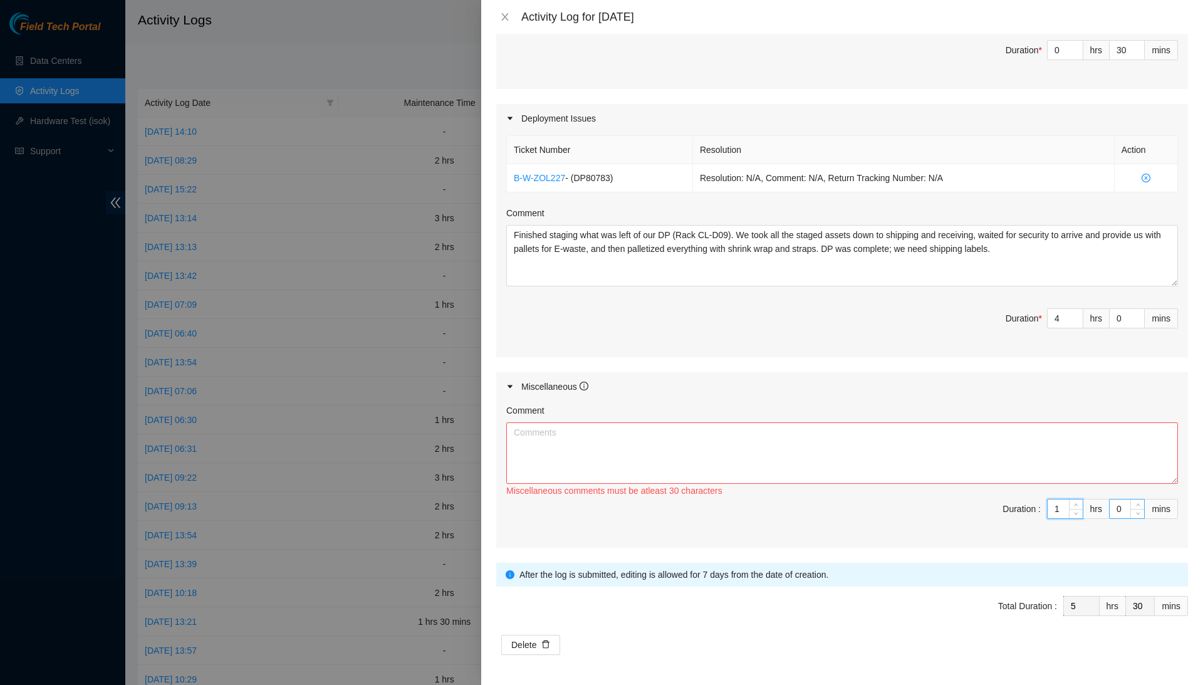
click at [1116, 508] on input "0" at bounding box center [1127, 508] width 34 height 19
type input "30"
type input "6"
type input "0"
type input "30"
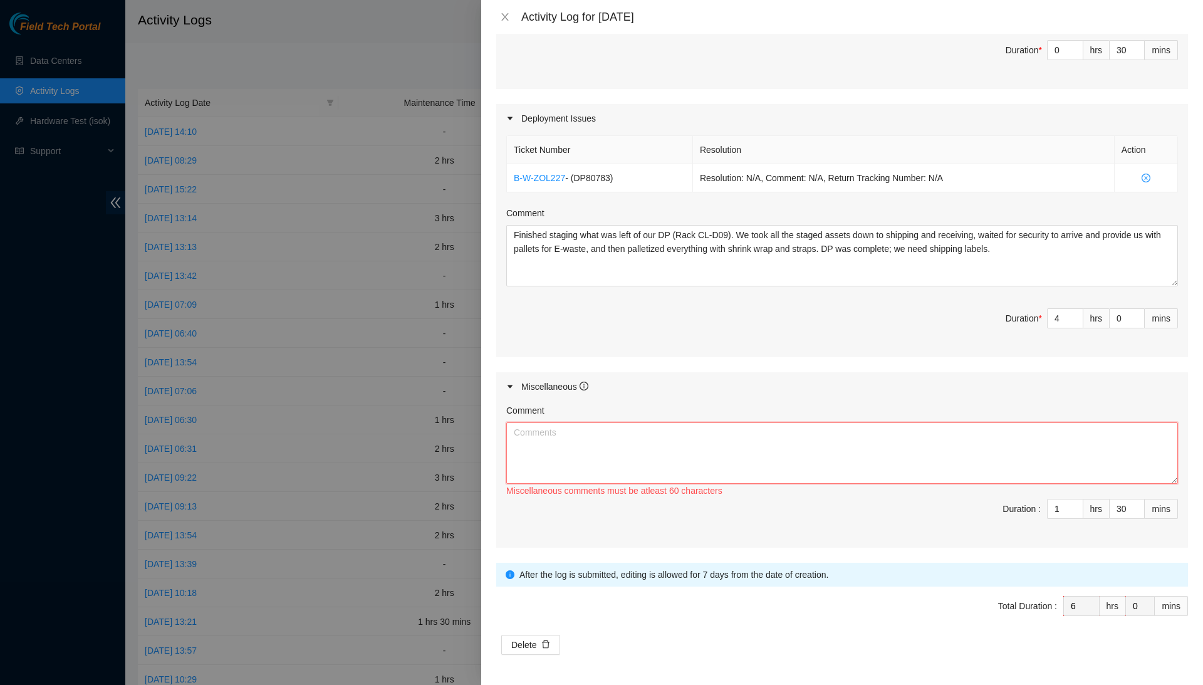
click at [1048, 446] on textarea "Comment" at bounding box center [842, 452] width 672 height 61
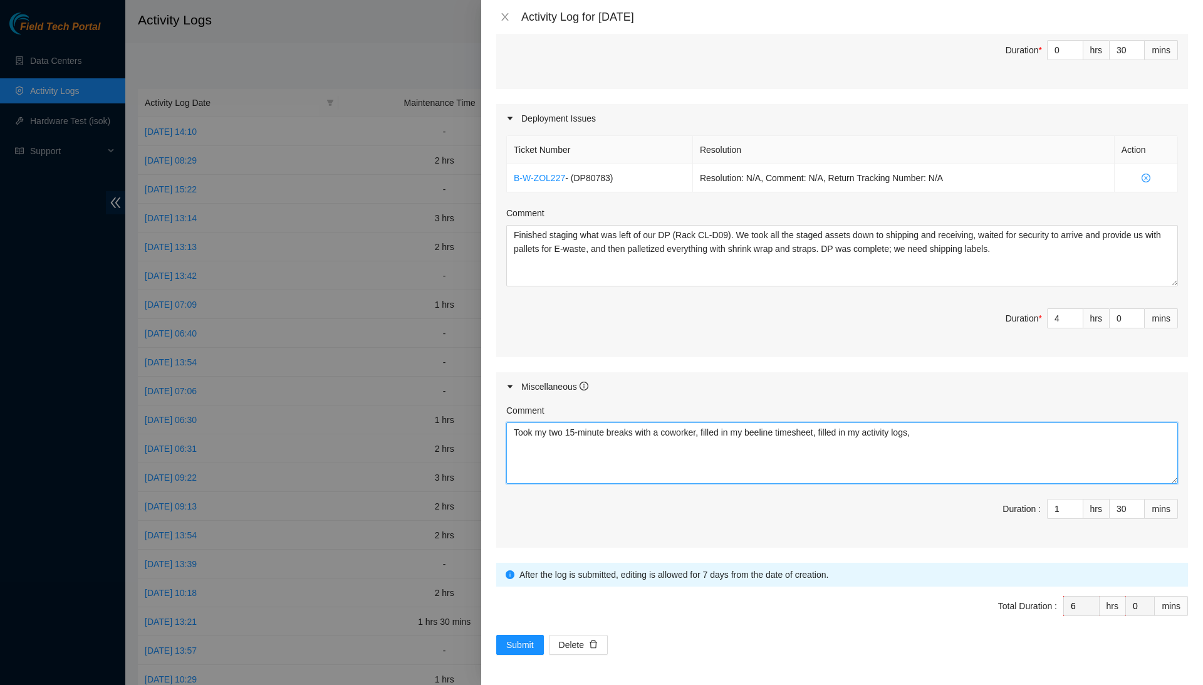
click at [1018, 434] on textarea "Took my two 15-minute breaks with a coworker, filled in my beeline timesheet, f…" at bounding box center [842, 452] width 672 height 61
type textarea "Took my two 15-minute breaks with a coworker, filled in my beeline timesheet, f…"
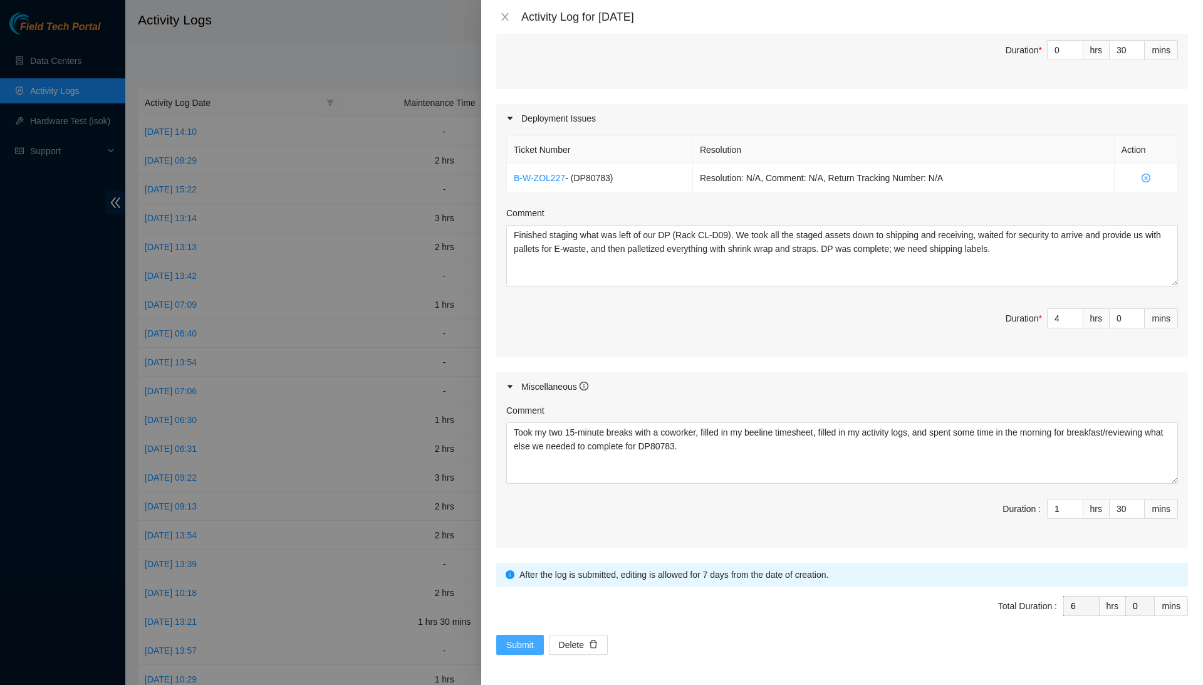
click at [517, 648] on span "Submit" at bounding box center [520, 645] width 28 height 14
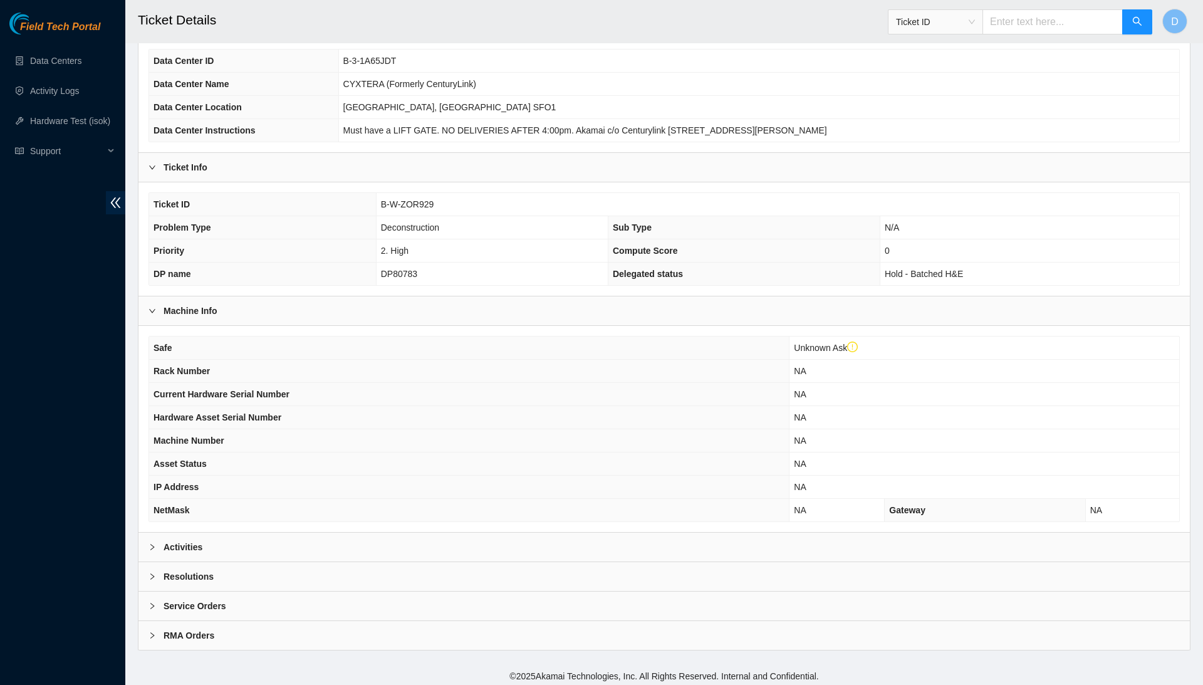
click at [305, 571] on div "Resolutions" at bounding box center [665, 576] width 1052 height 29
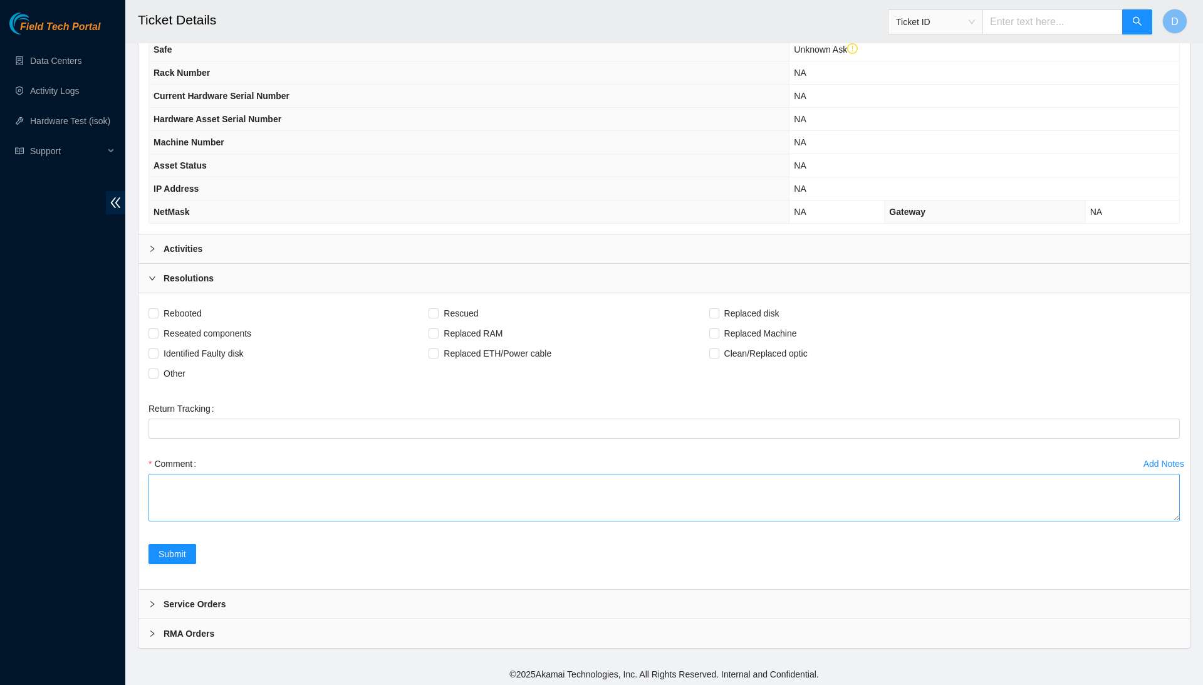
scroll to position [414, 0]
click at [282, 494] on textarea "Comment" at bounding box center [665, 498] width 1032 height 48
paste textarea "RMA B-W-ZORKWX (warehouse): Product Serial # Synnex 2x9-X6m 128G 10GE Server AK…"
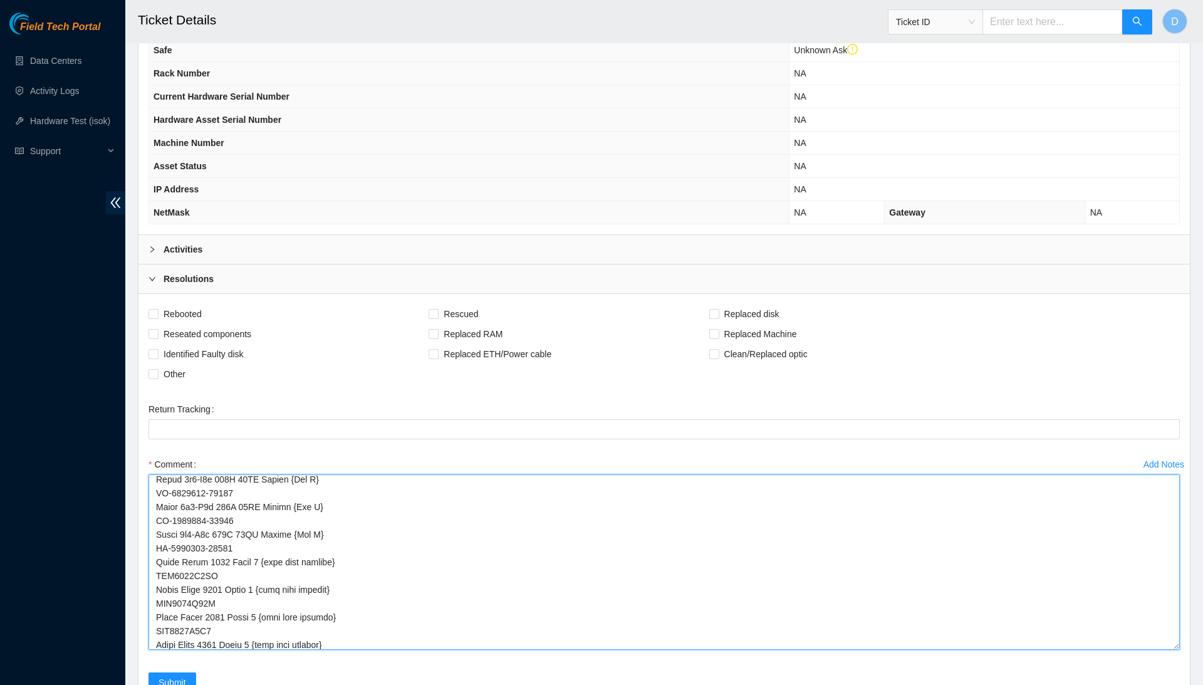
scroll to position [420, 0]
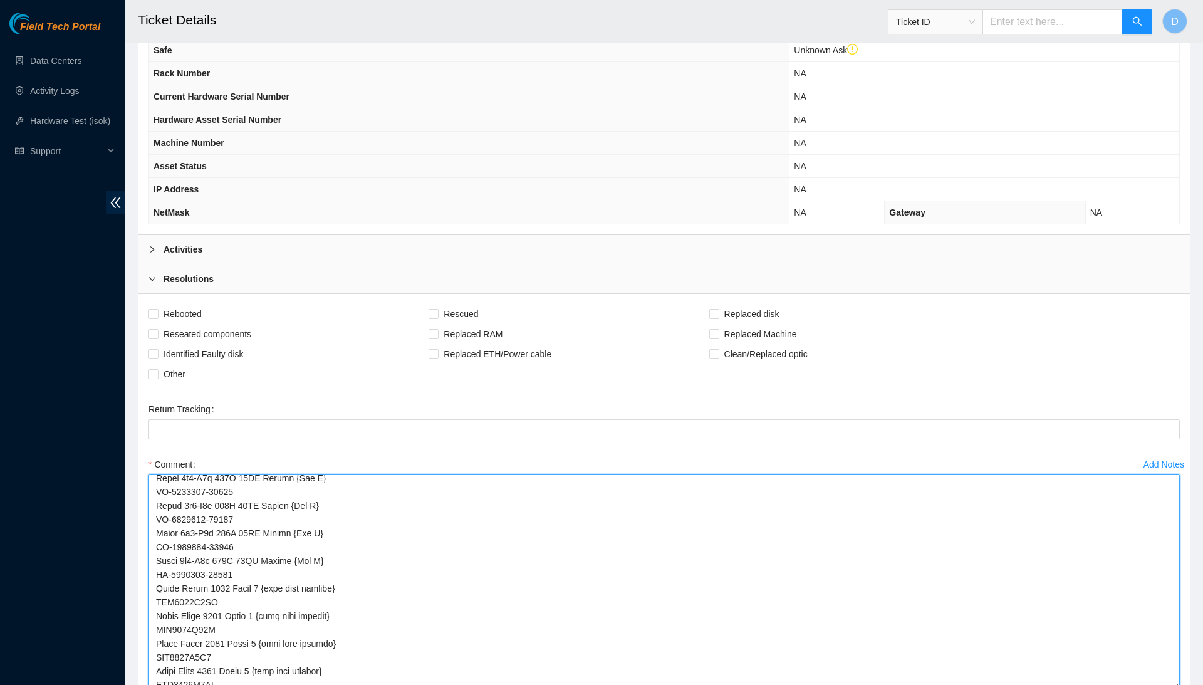
click at [1176, 684] on textarea "Comment" at bounding box center [665, 581] width 1032 height 215
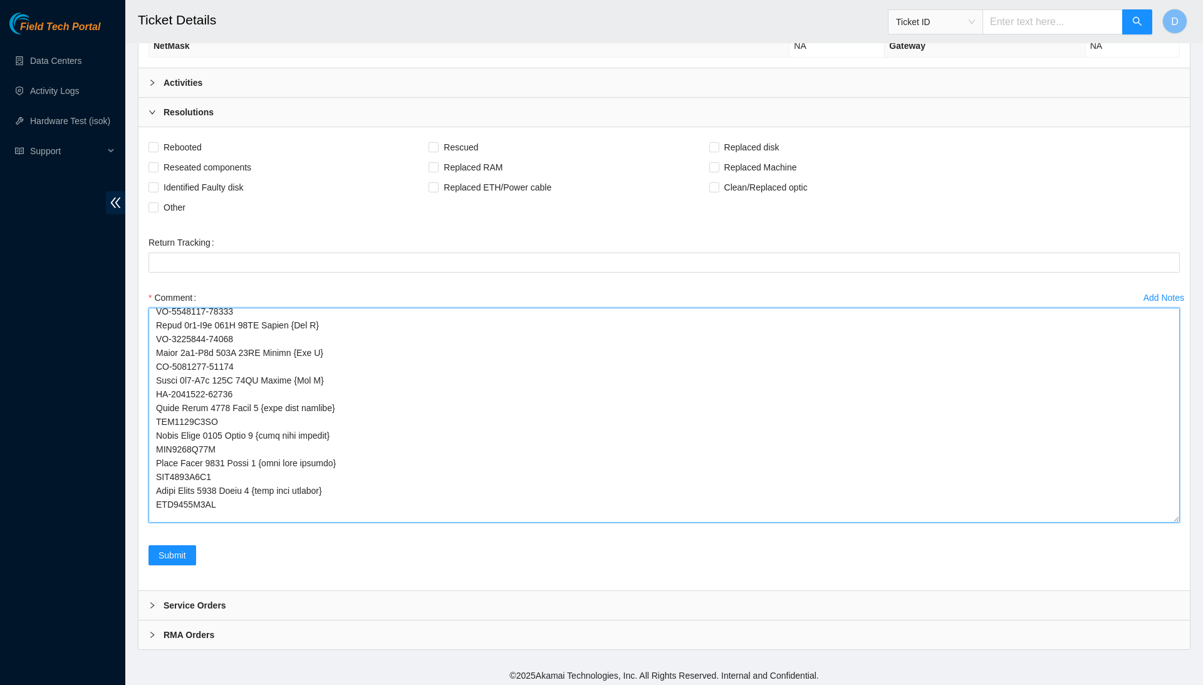
scroll to position [580, 0]
type textarea "RMA B-W-ZORKWX (warehouse): Product Serial # Synnex 2x9-X6m 128G 10GE Server AK…"
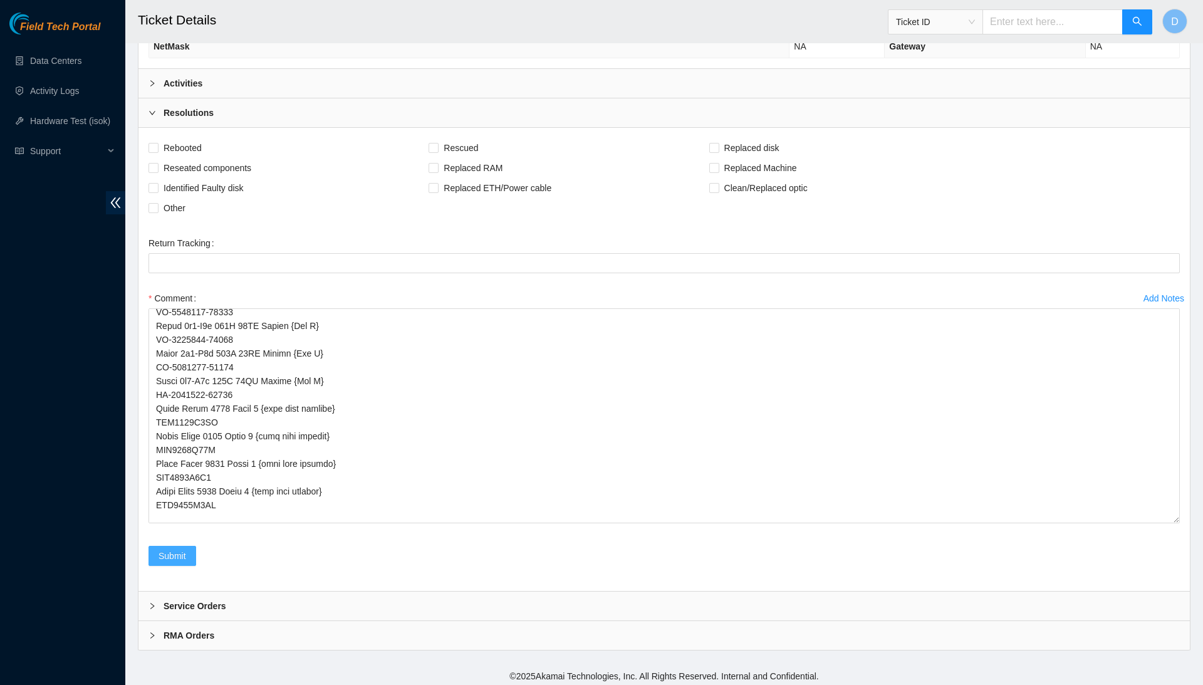
click at [194, 550] on button "Submit" at bounding box center [173, 556] width 48 height 20
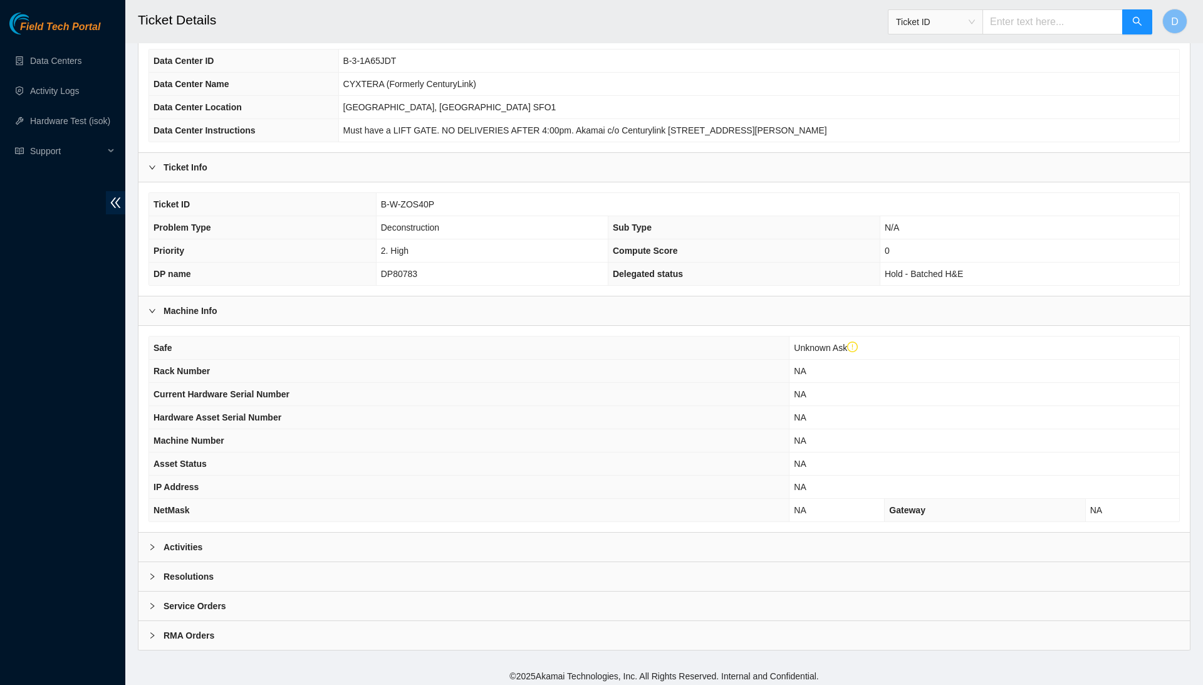
click at [340, 578] on div "Resolutions" at bounding box center [665, 576] width 1052 height 29
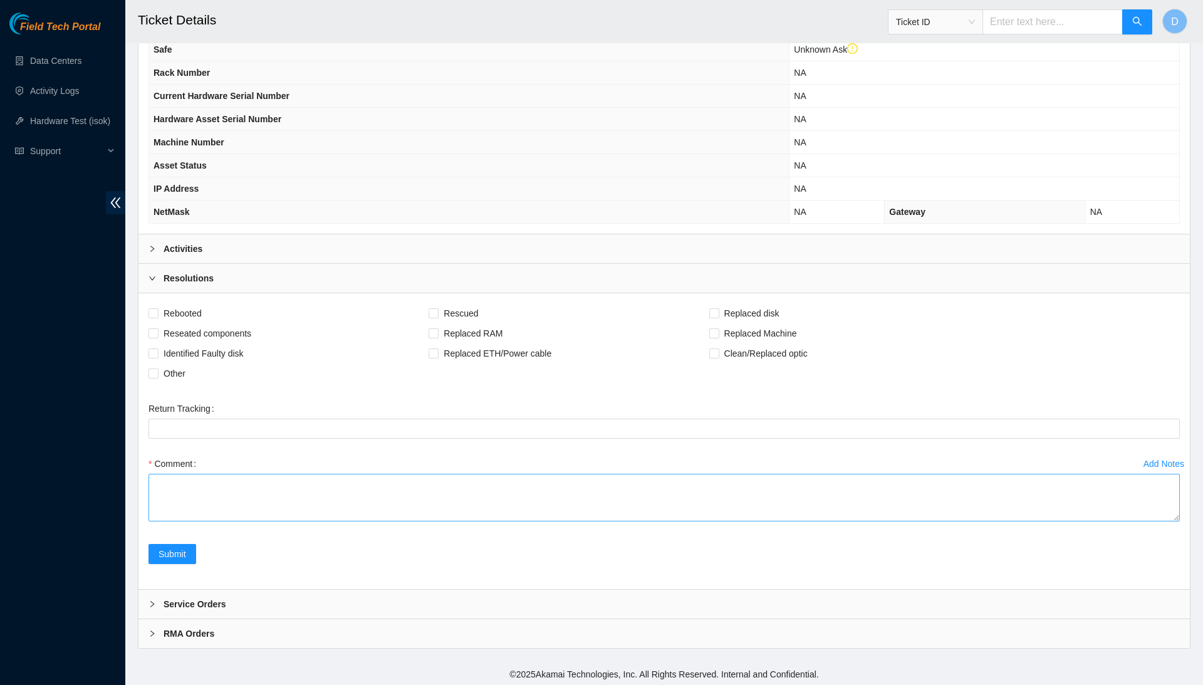
scroll to position [414, 0]
click at [351, 491] on textarea "Comment" at bounding box center [665, 498] width 1032 height 48
paste textarea "RMA B-W-ZORWOT (ewaste): Product Serial # Ciara 1x6-X6m SSD 120GB 256G 10GE Ser…"
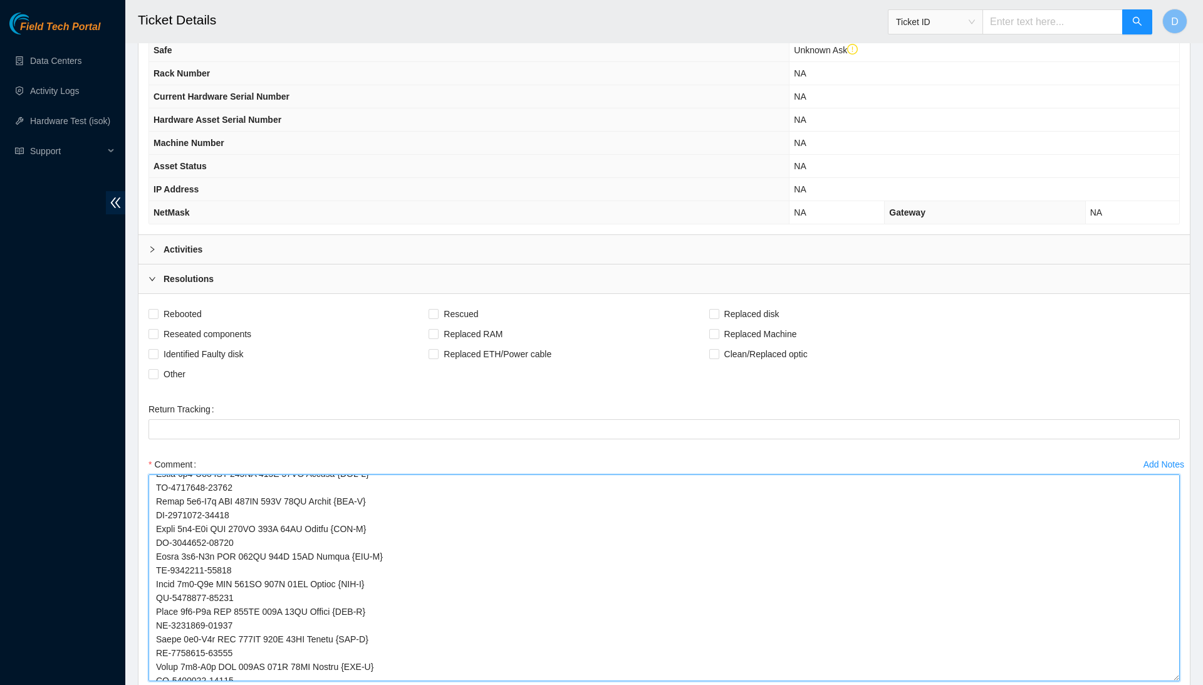
scroll to position [565, 0]
click at [1164, 681] on textarea "Comment" at bounding box center [665, 577] width 1032 height 207
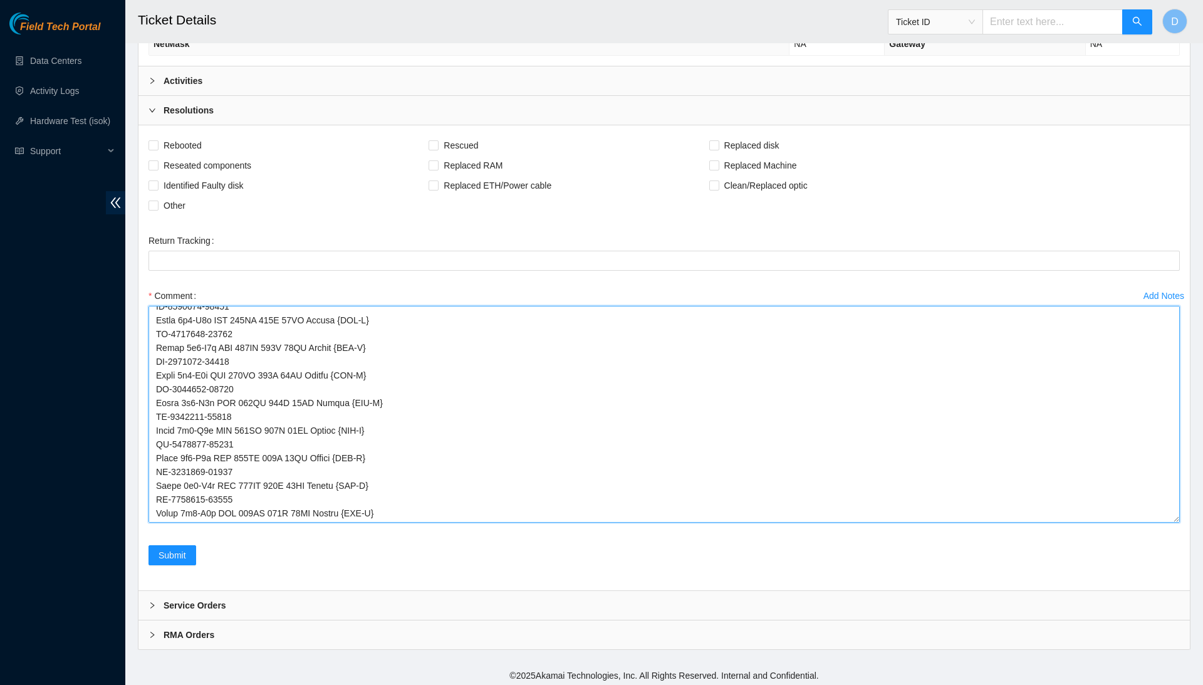
scroll to position [588, 0]
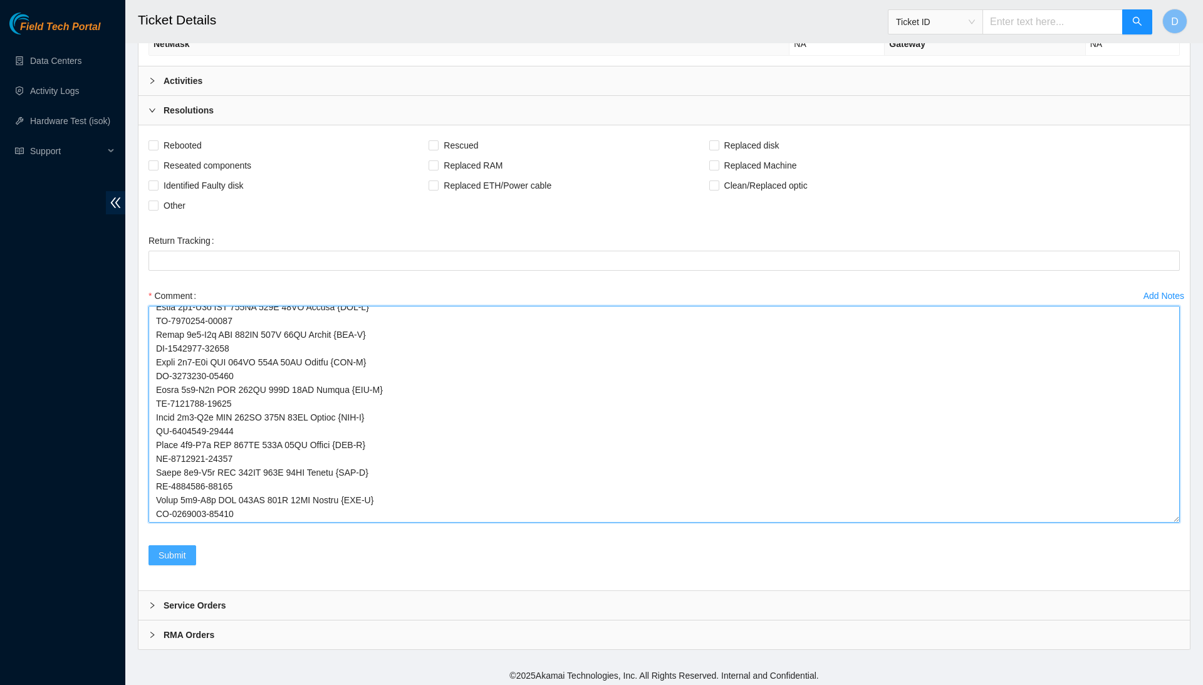
type textarea "RMA B-W-ZORWOT (ewaste): Product Serial # Ciara 1x6-X6m SSD 120GB 256G 10GE Ser…"
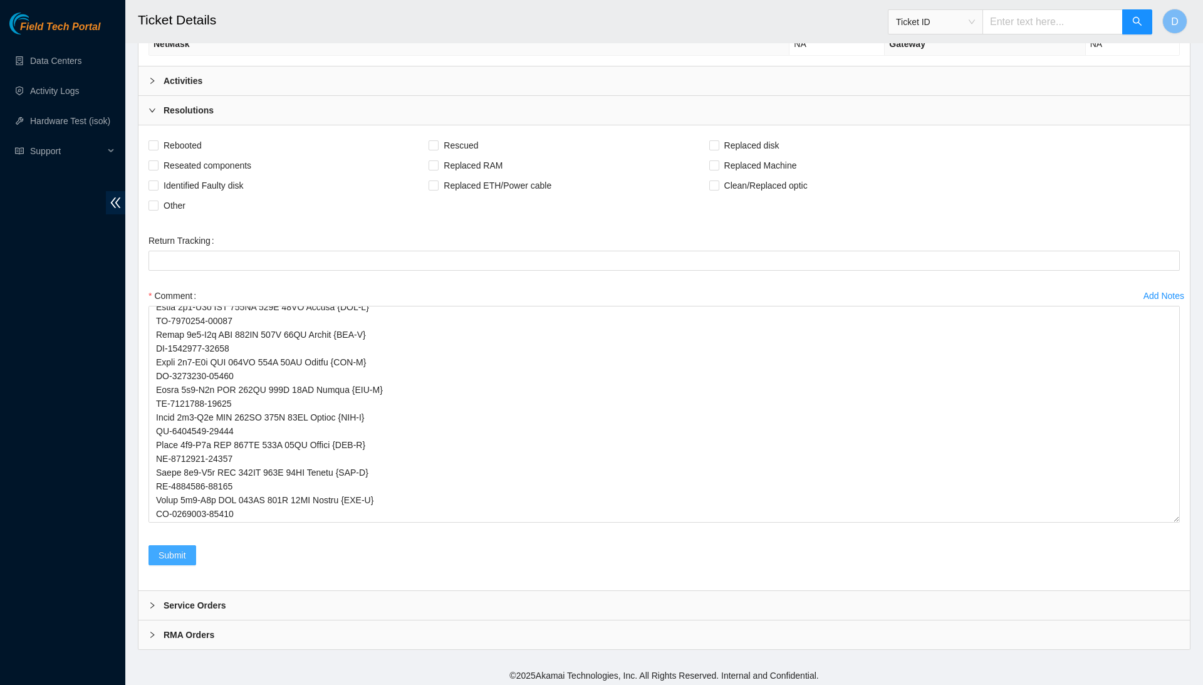
click at [177, 551] on span "Submit" at bounding box center [173, 555] width 28 height 14
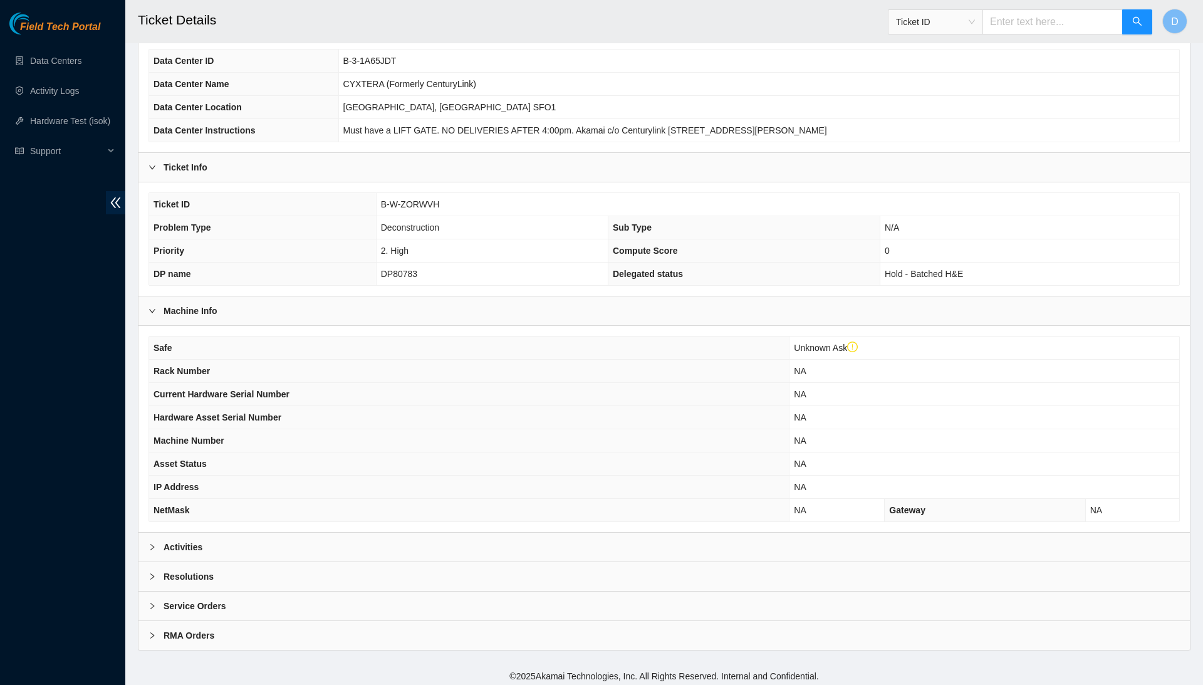
click at [330, 563] on div "Resolutions" at bounding box center [665, 576] width 1052 height 29
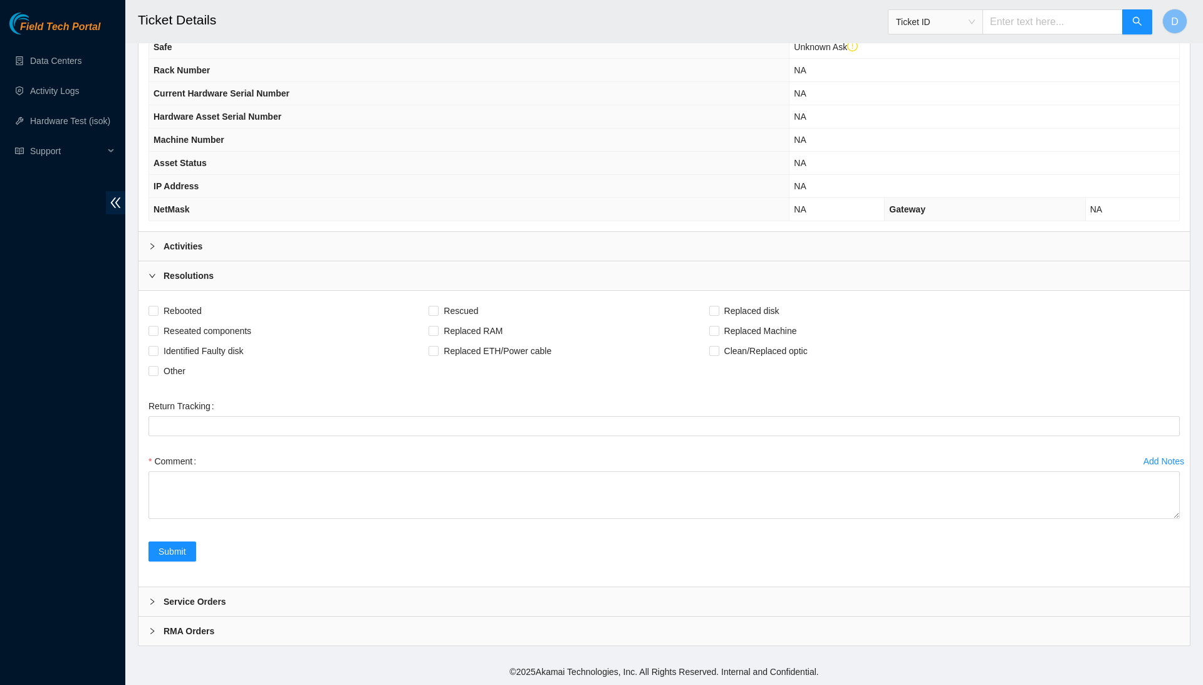
scroll to position [414, 0]
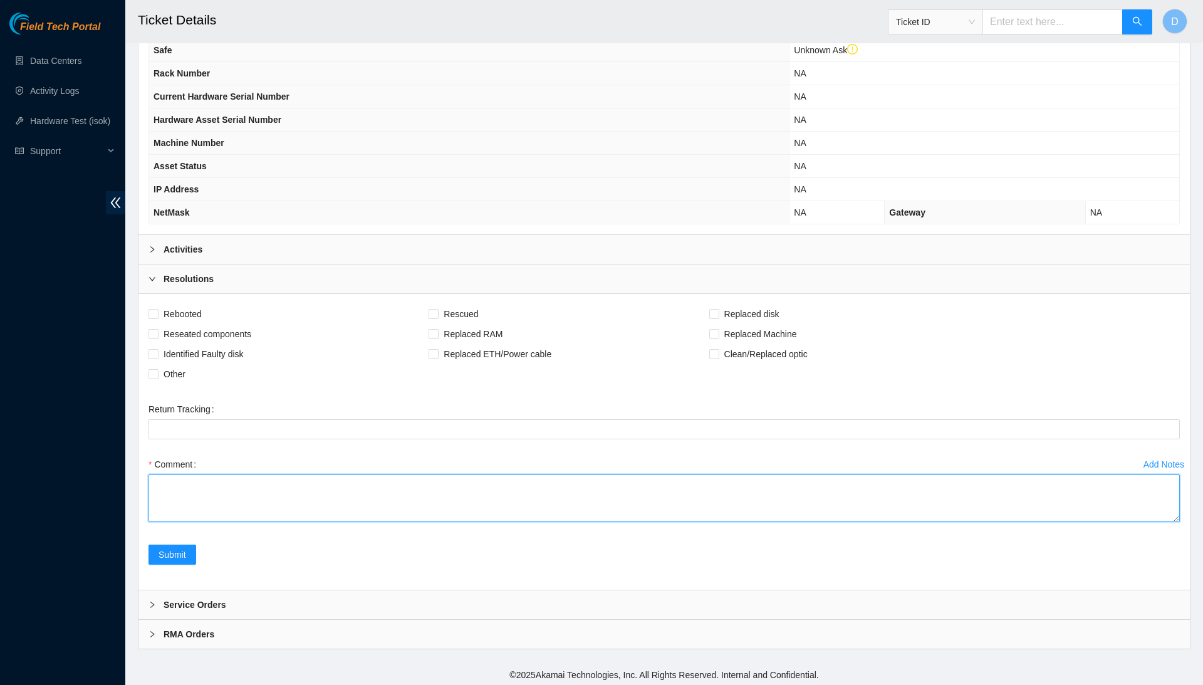
click at [296, 494] on textarea "Comment" at bounding box center [665, 498] width 1032 height 48
paste textarea "RMA B-W-ZOQBVT (ewaste): Product Serial # [PERSON_NAME] 1x6-X6m SSD 120GB 256G …"
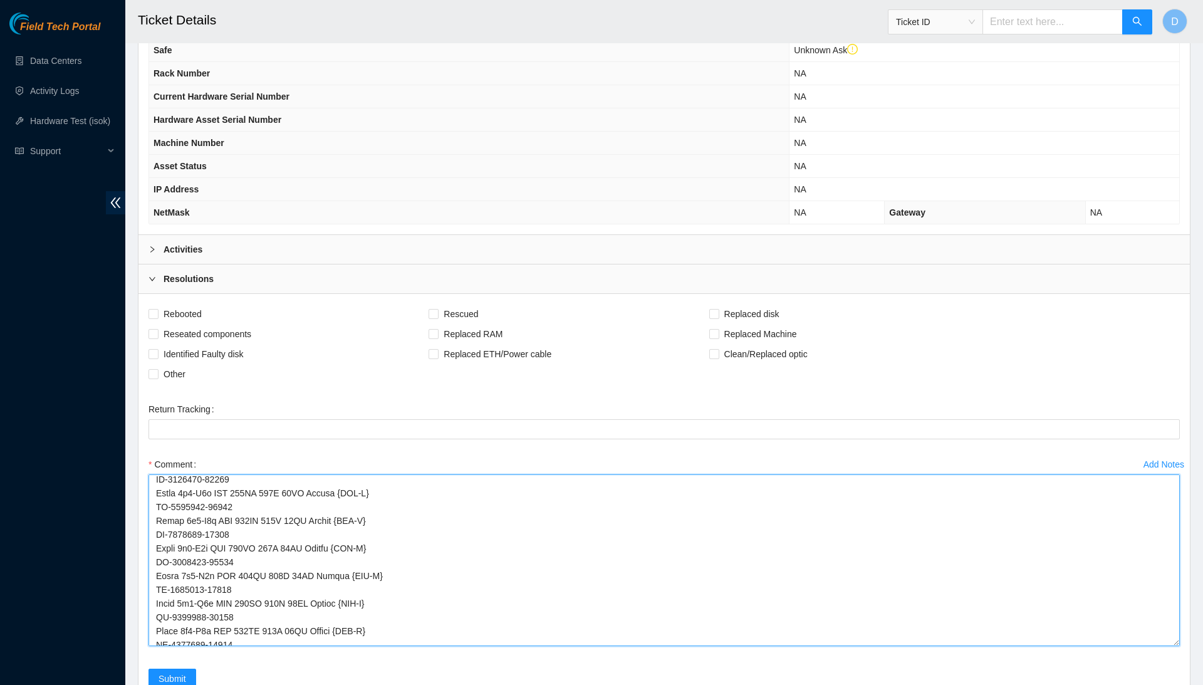
scroll to position [553, 0]
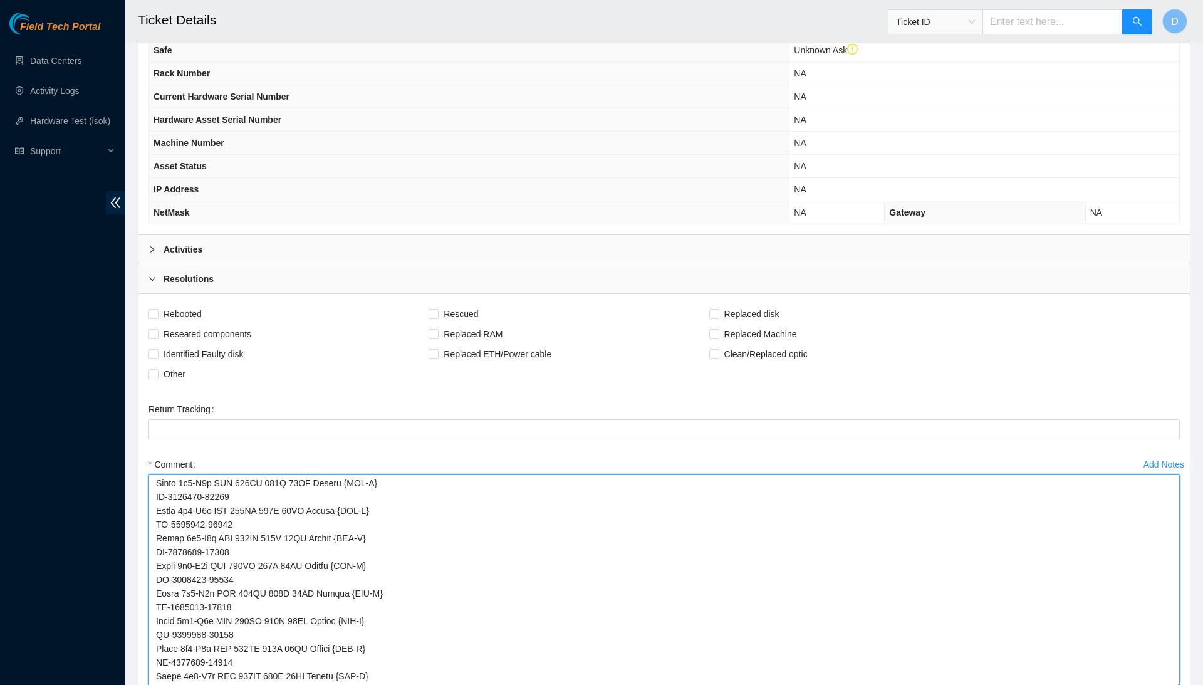
click at [1171, 684] on textarea "Comment" at bounding box center [665, 582] width 1032 height 216
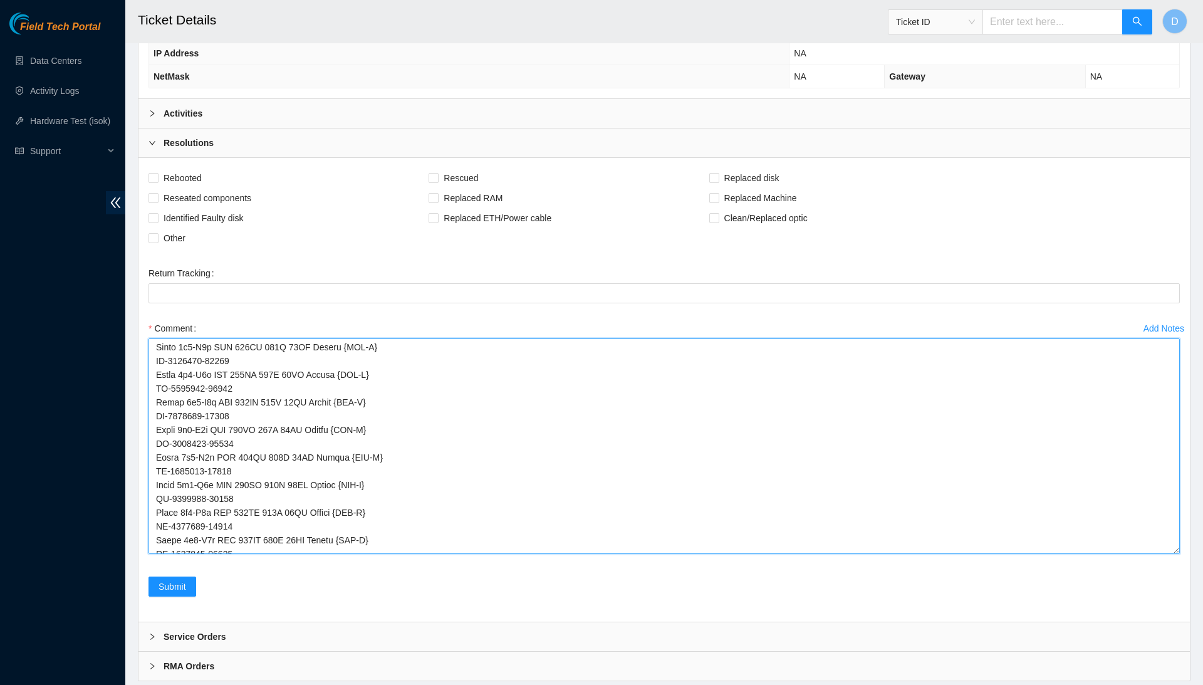
scroll to position [562, 0]
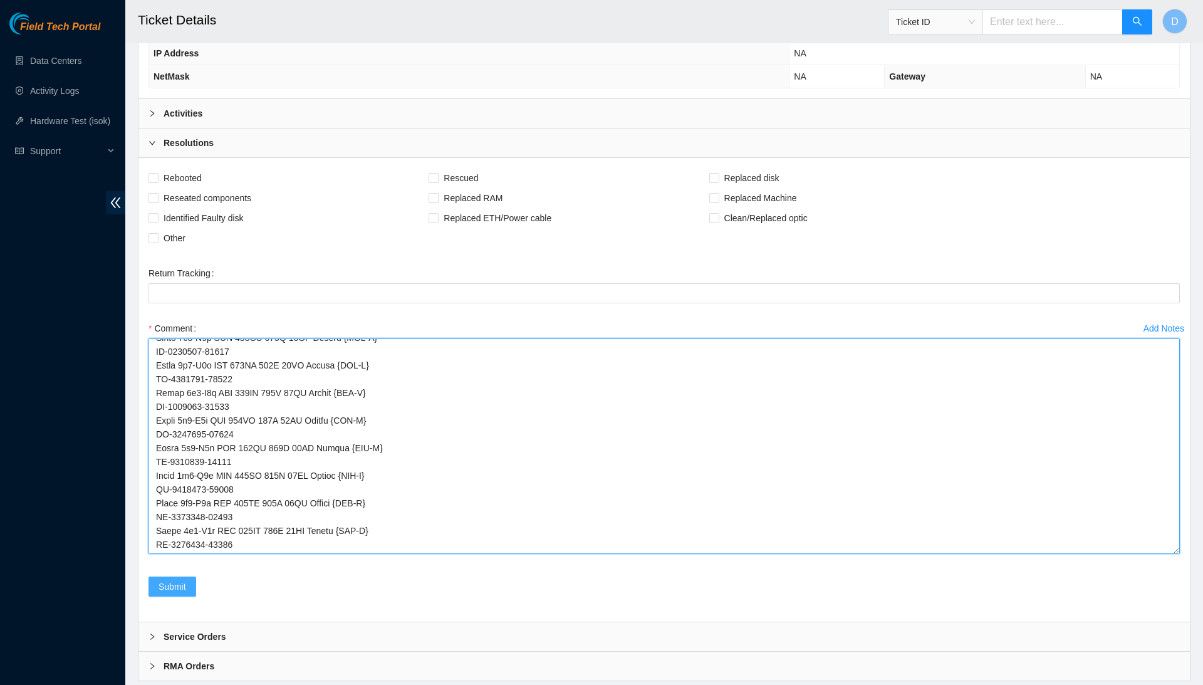
type textarea "RMA B-W-ZOQBVT (ewaste): Product Serial # [PERSON_NAME] 1x6-X6m SSD 120GB 256G …"
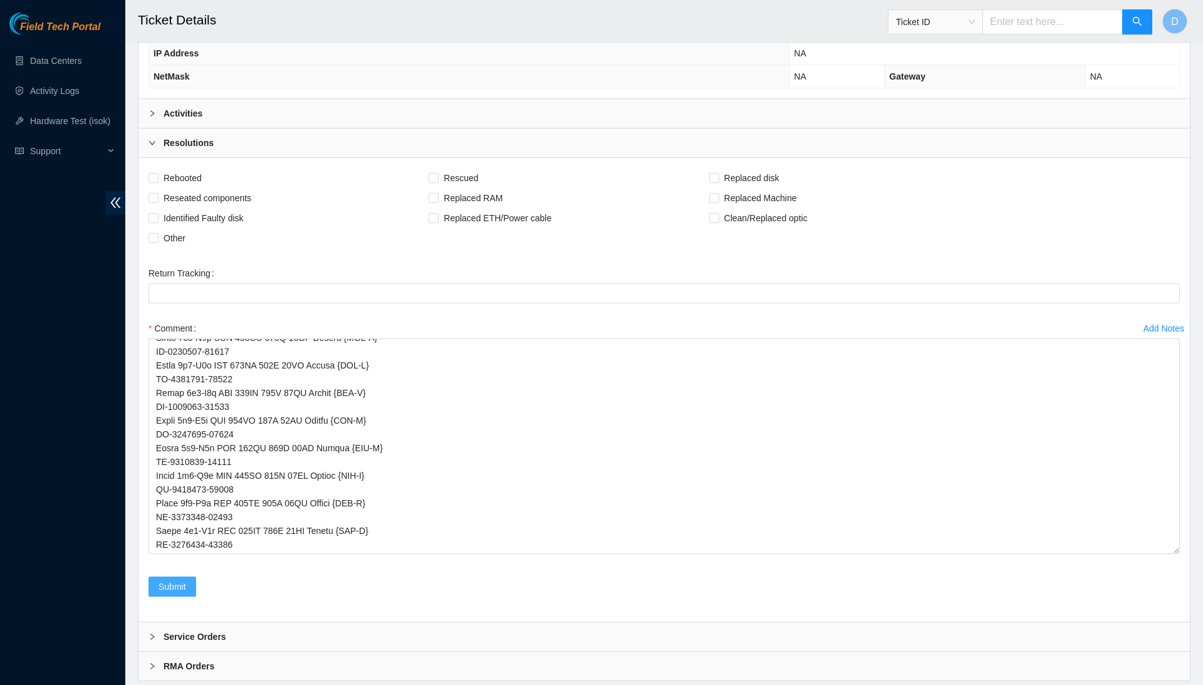
click at [196, 590] on button "Submit" at bounding box center [173, 587] width 48 height 20
